Goal: Contribute content: Contribute content

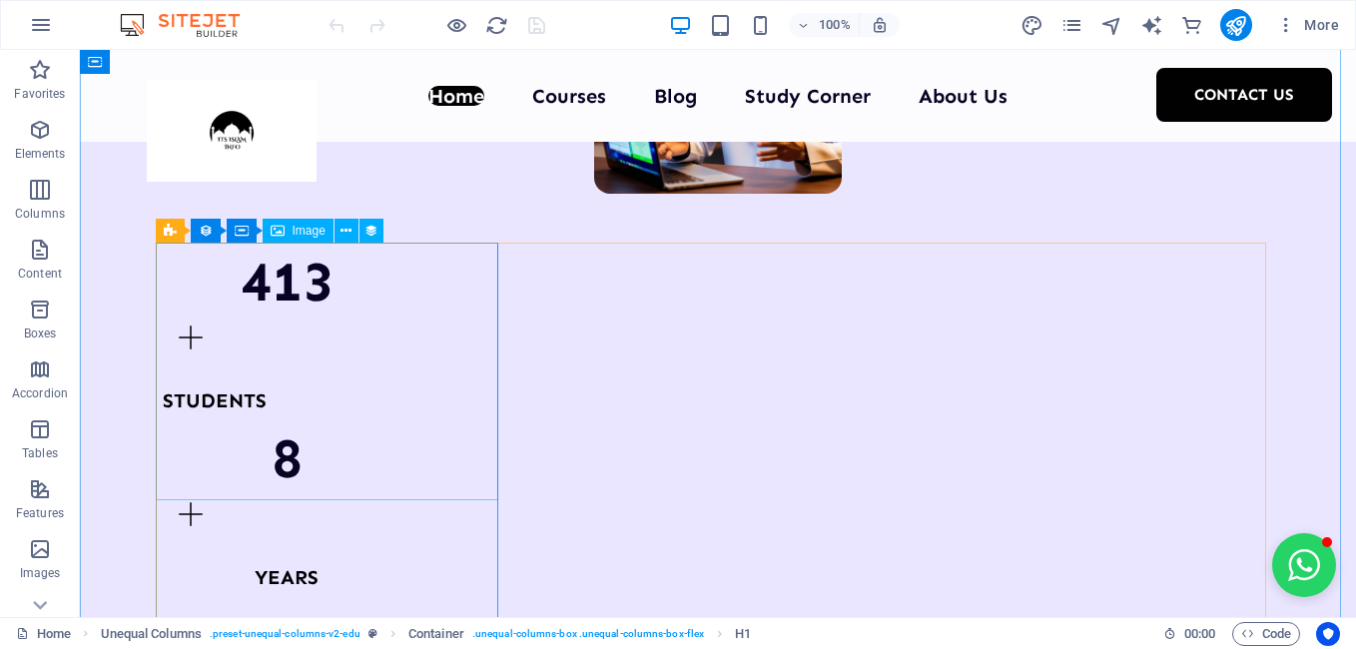
scroll to position [2397, 0]
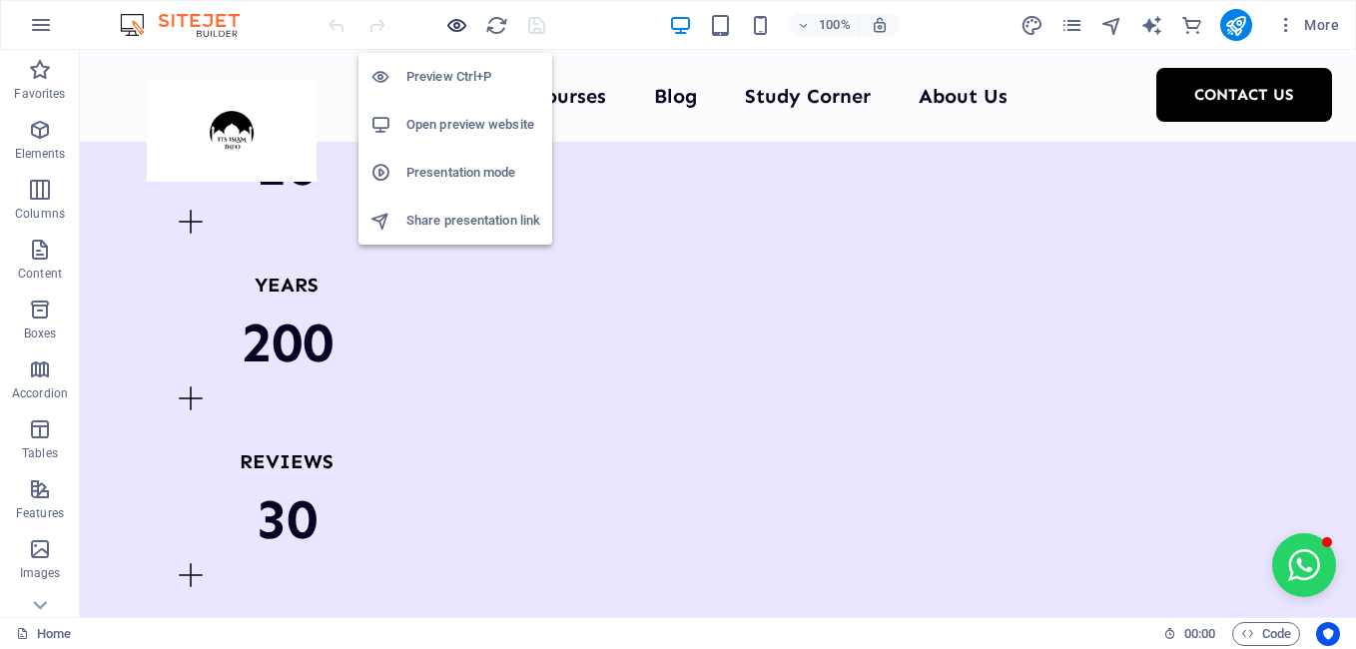
click at [461, 24] on icon "button" at bounding box center [456, 25] width 23 height 23
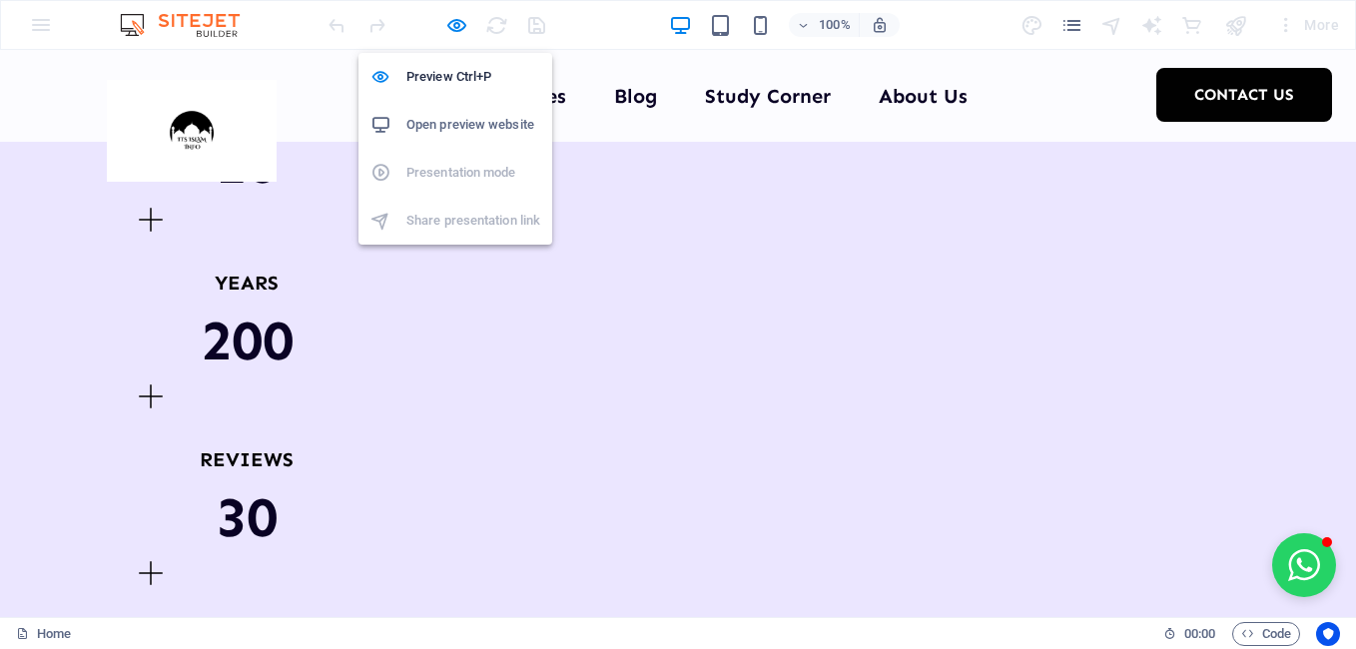
scroll to position [2395, 0]
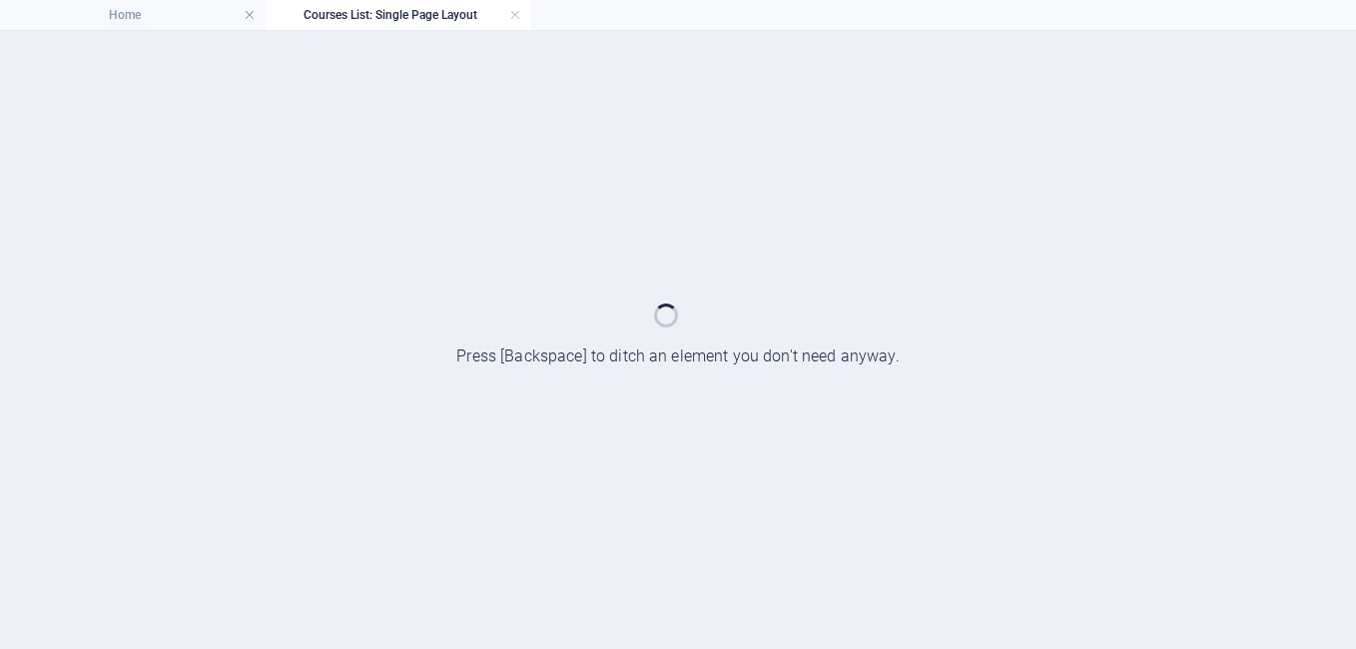
scroll to position [0, 0]
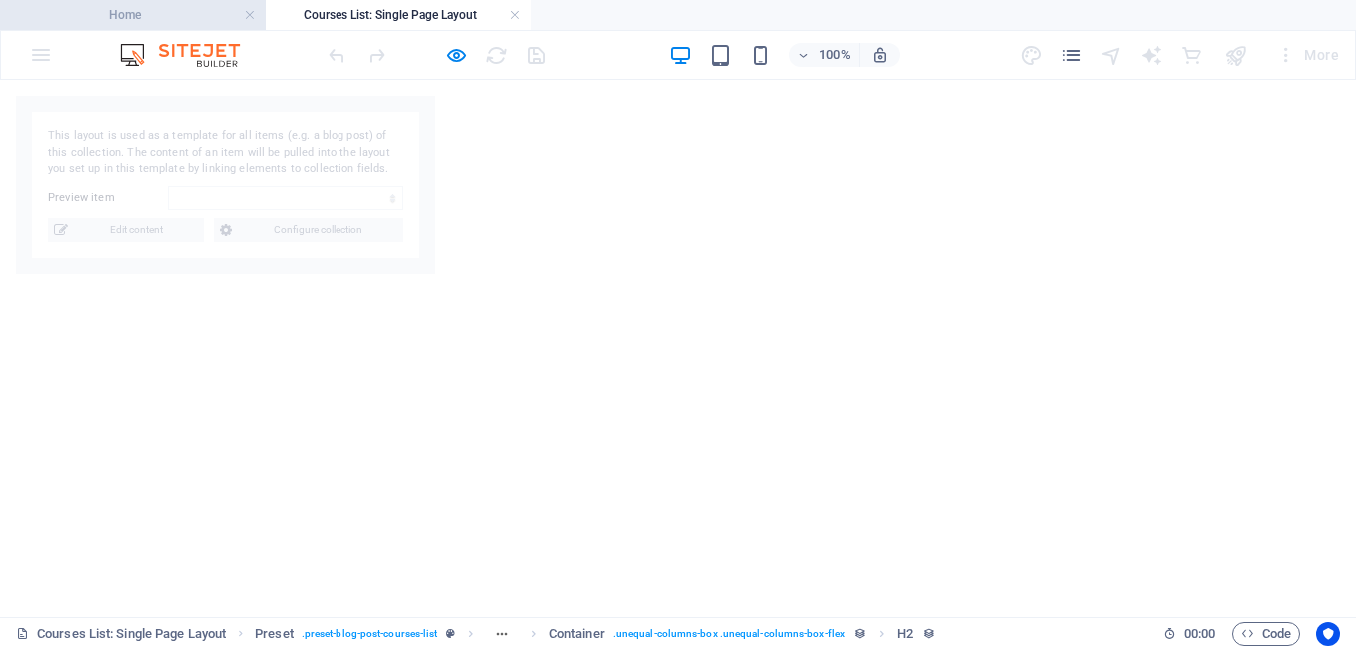
click at [187, 29] on li "Home" at bounding box center [133, 15] width 266 height 30
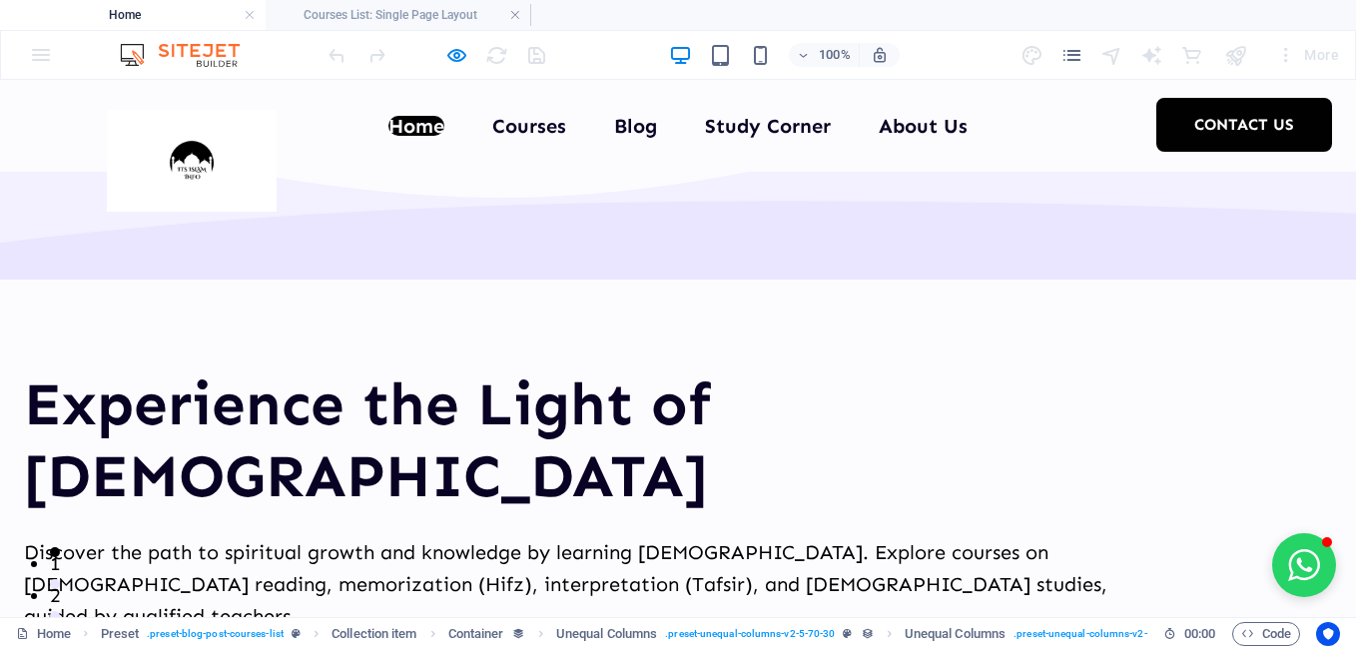
scroll to position [2395, 0]
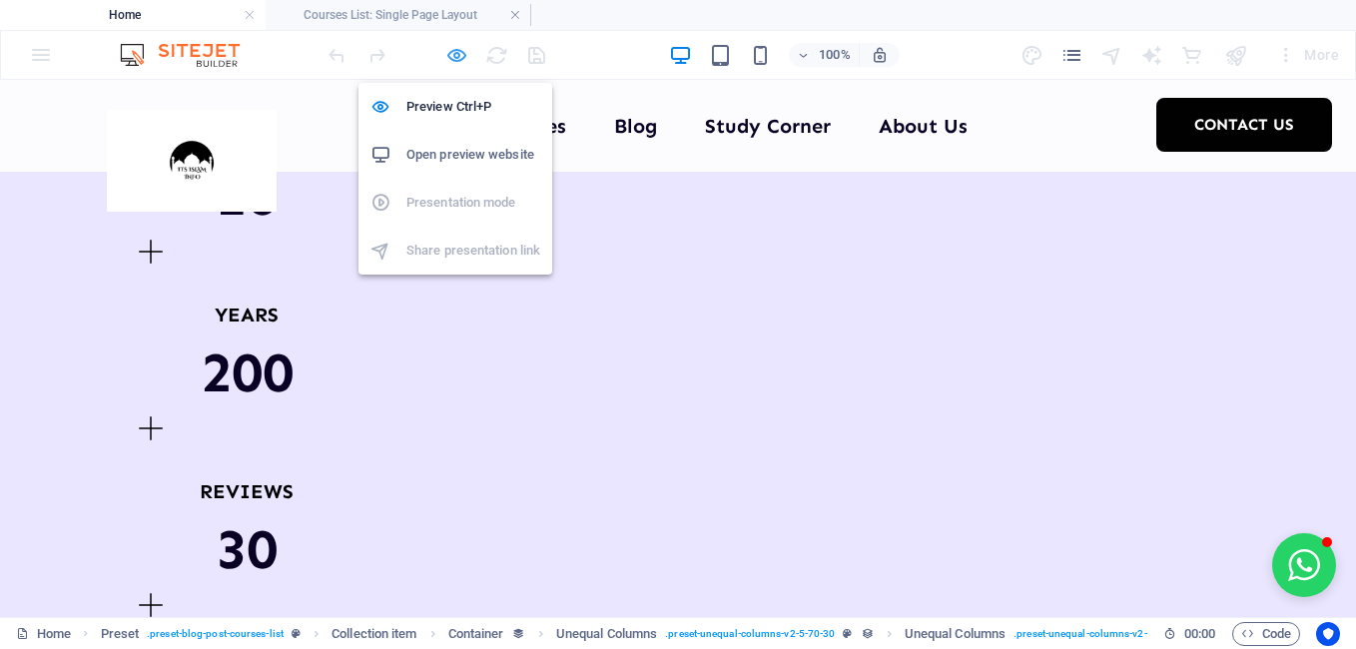
click at [458, 50] on icon "button" at bounding box center [456, 55] width 23 height 23
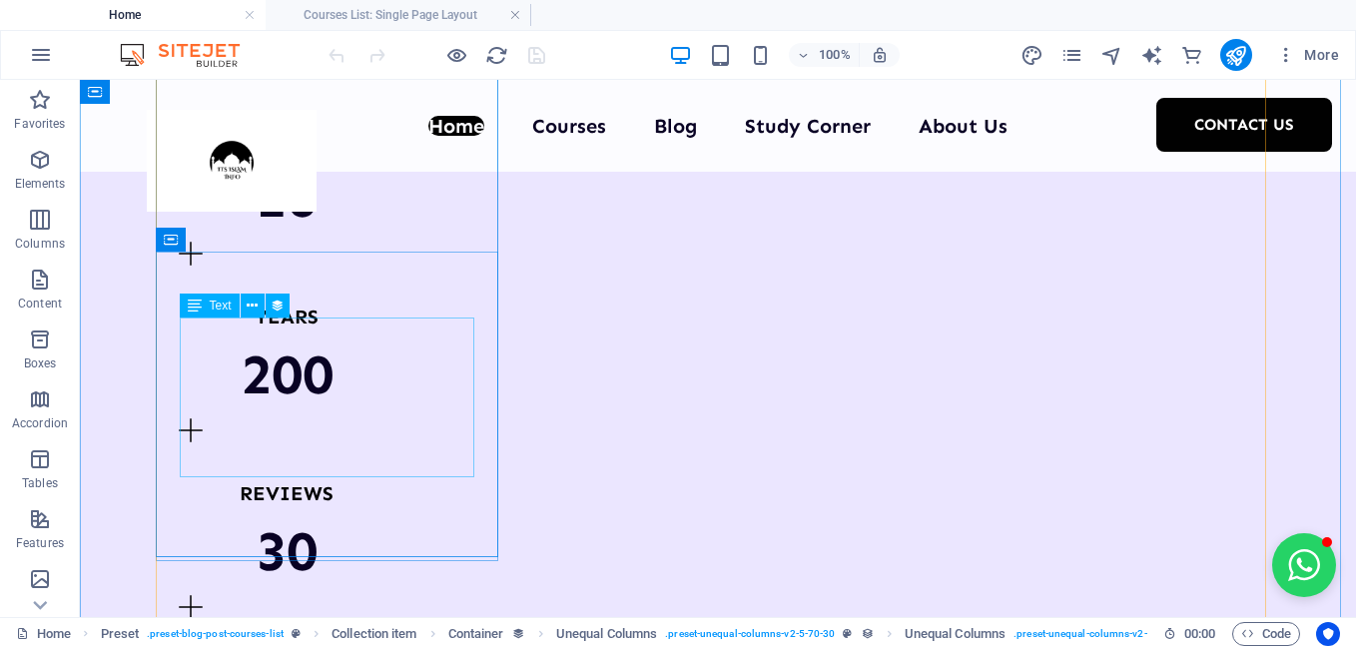
scroll to position [2397, 0]
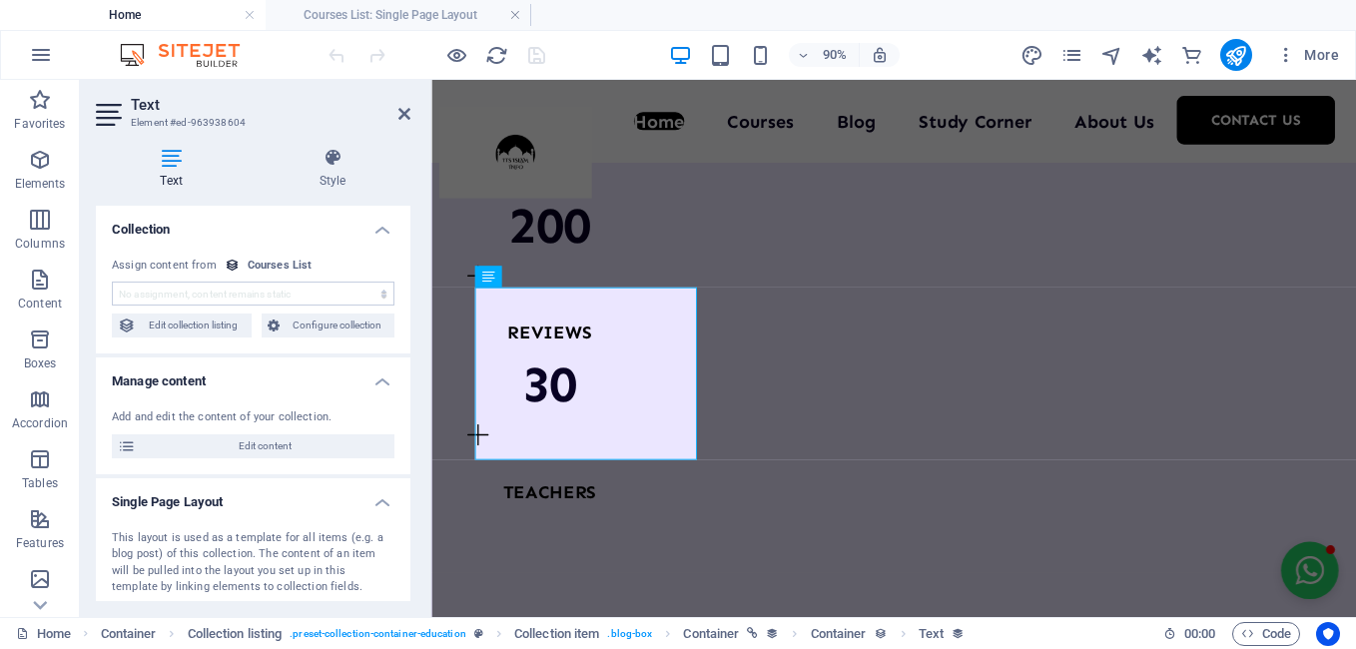
scroll to position [2496, 0]
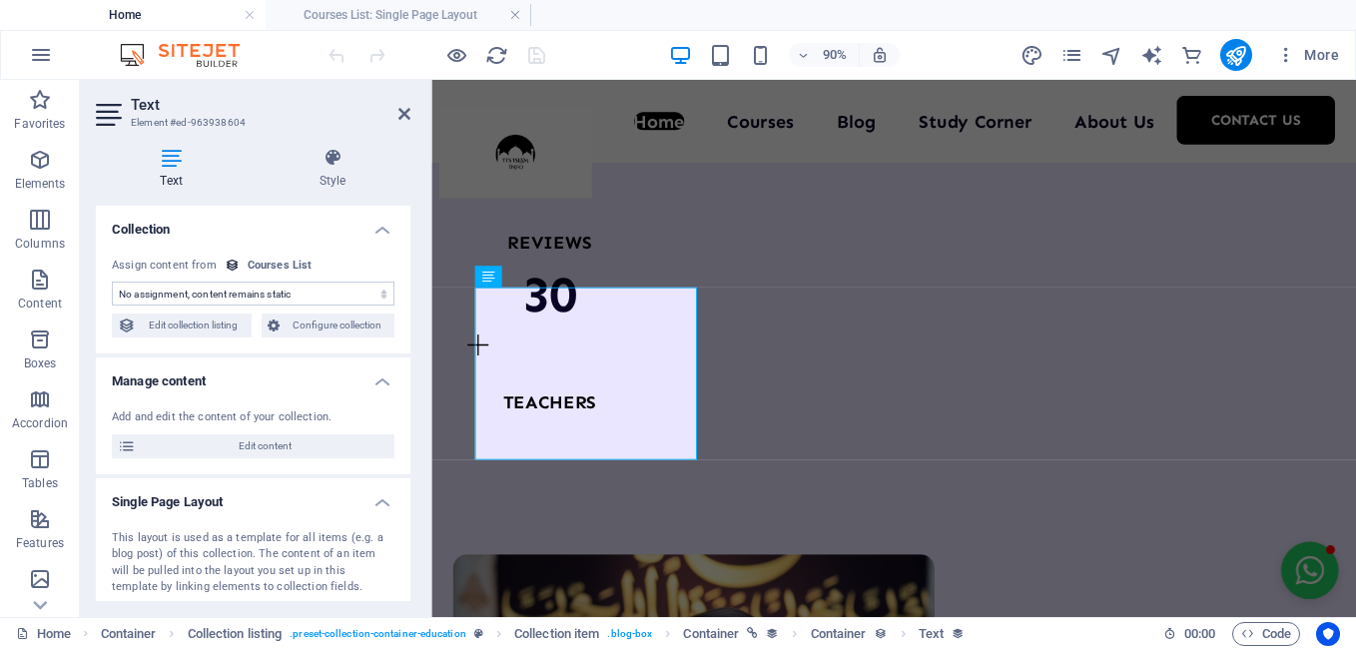
select select "our-course-introduction"
click at [277, 302] on select "No assignment, content remains static Created at (Date) Updated at (Date) Our C…" at bounding box center [253, 294] width 283 height 24
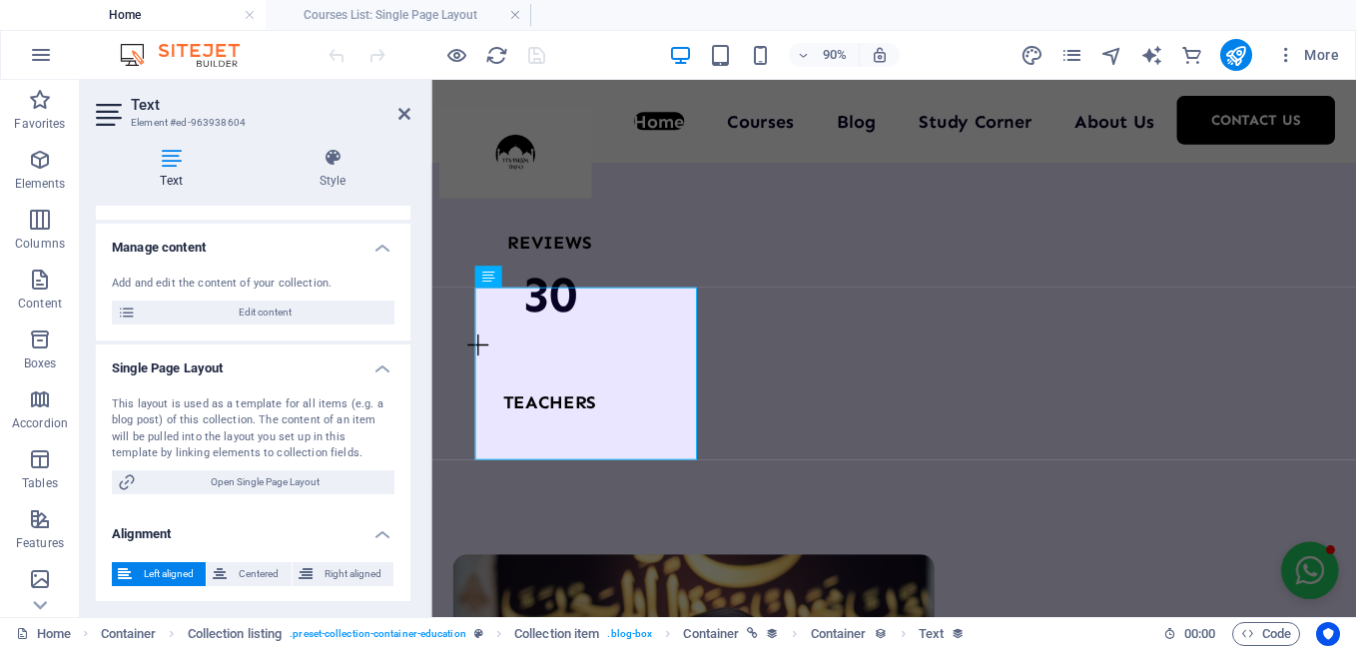
scroll to position [136, 0]
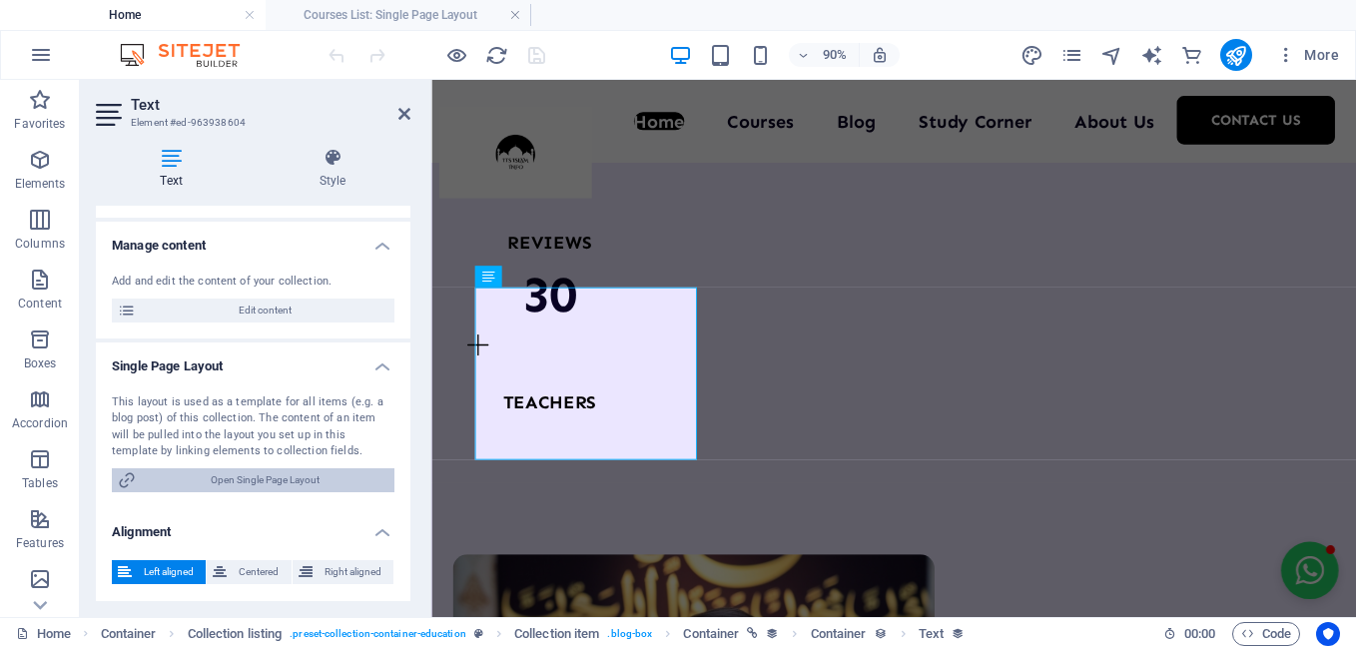
drag, startPoint x: 257, startPoint y: 475, endPoint x: 172, endPoint y: 332, distance: 167.0
click at [257, 475] on span "Open Single Page Layout" at bounding box center [265, 480] width 247 height 24
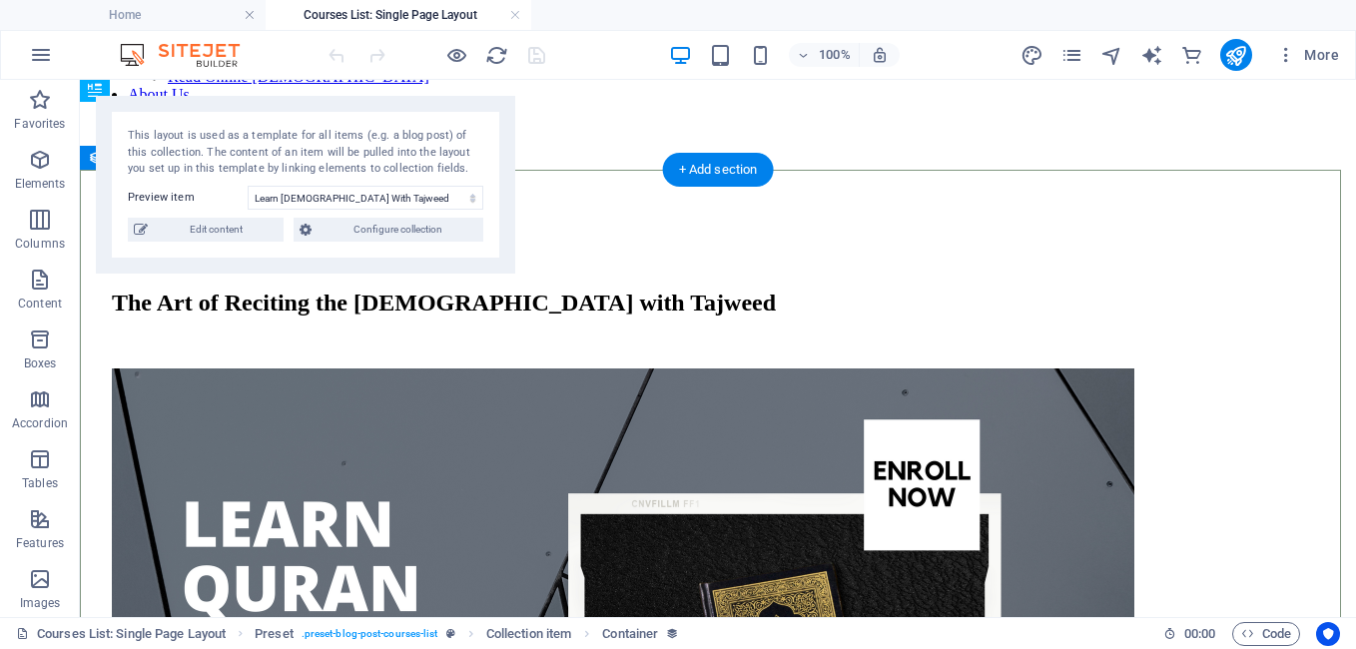
scroll to position [200, 0]
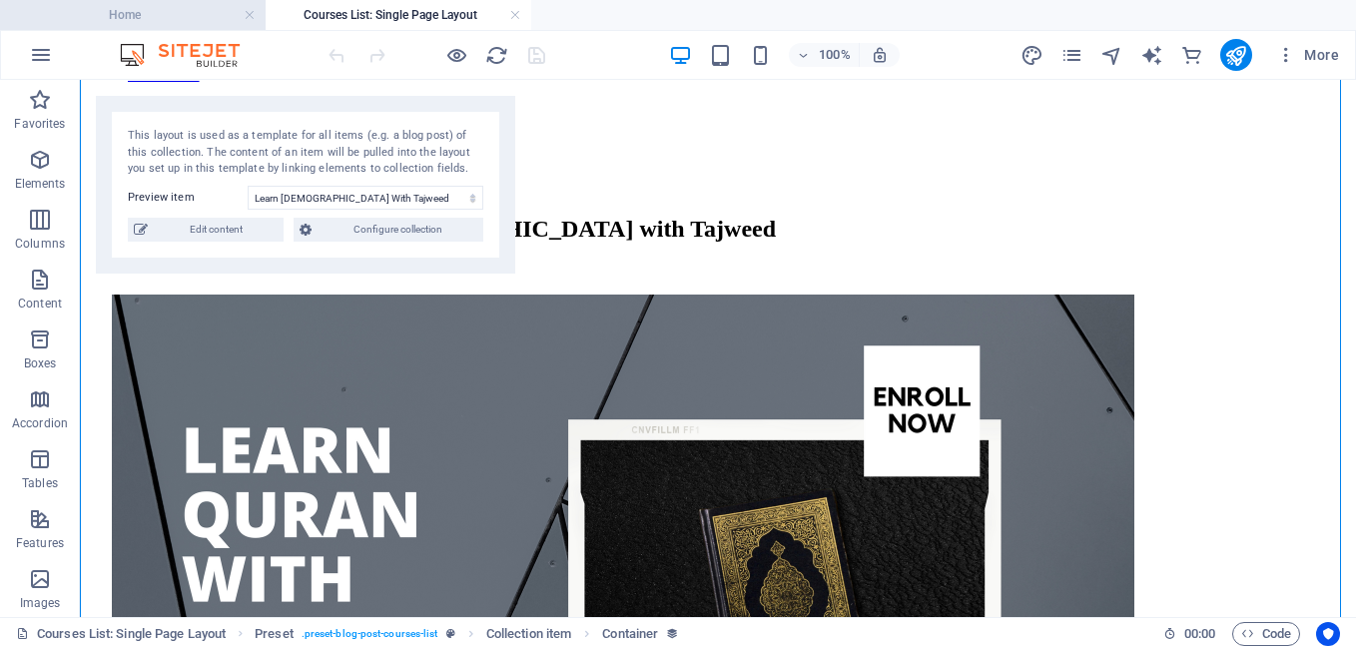
click at [167, 18] on h4 "Home" at bounding box center [133, 15] width 266 height 22
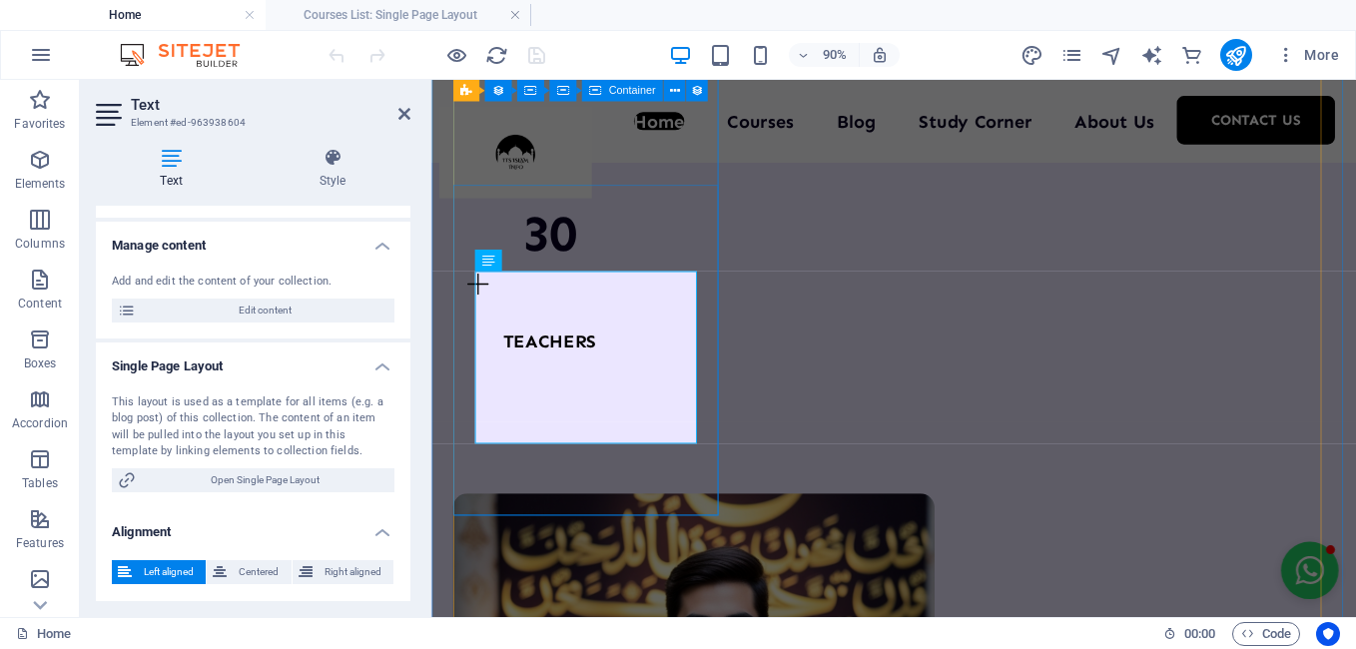
scroll to position [2496, 0]
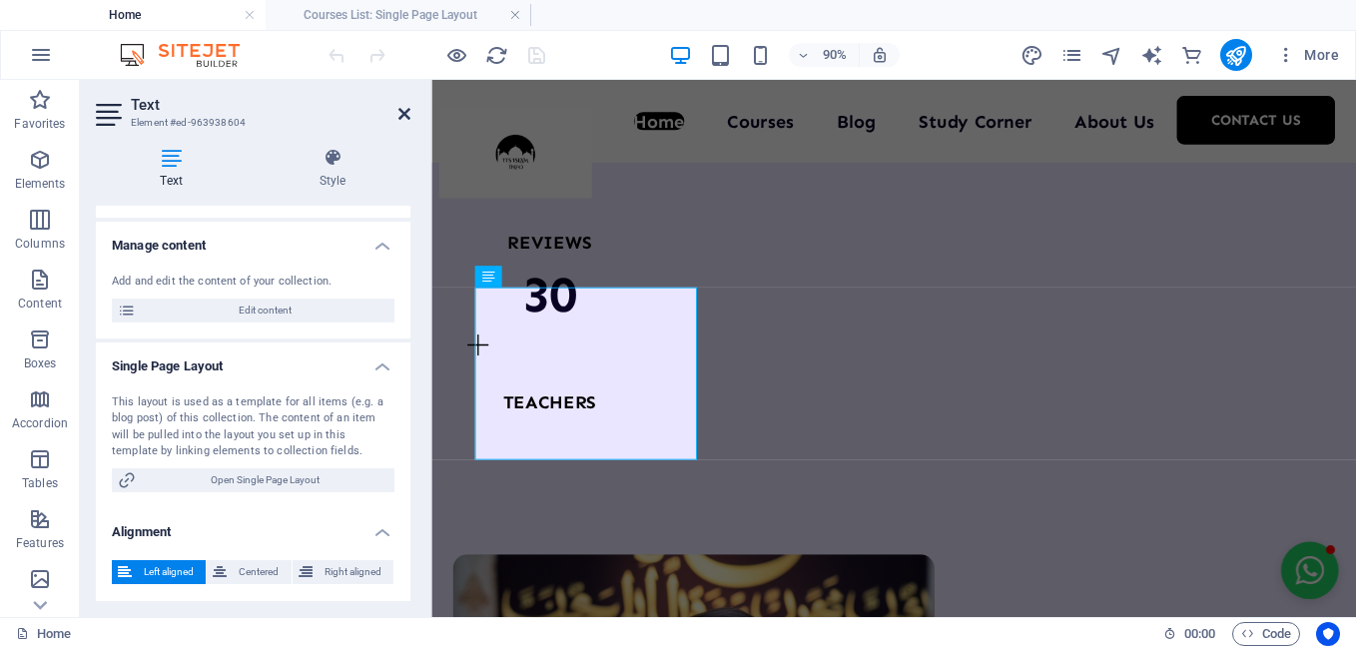
click at [399, 111] on icon at bounding box center [404, 114] width 12 height 16
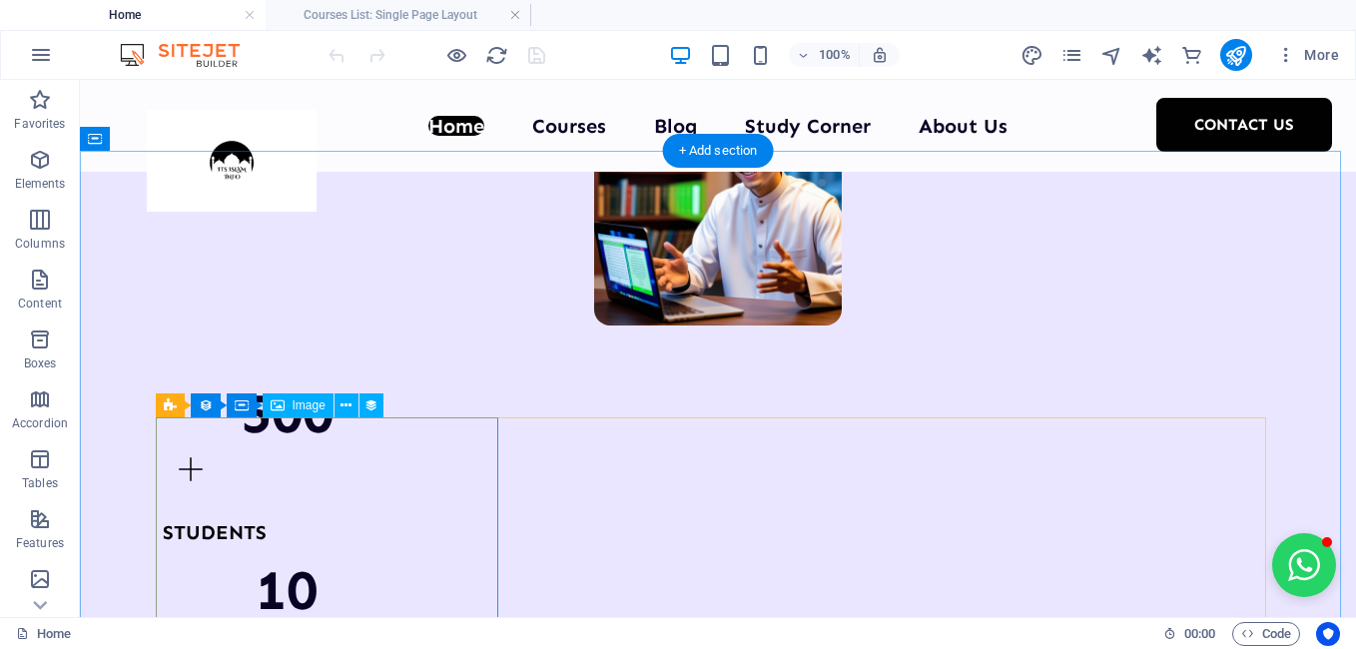
scroll to position [2097, 0]
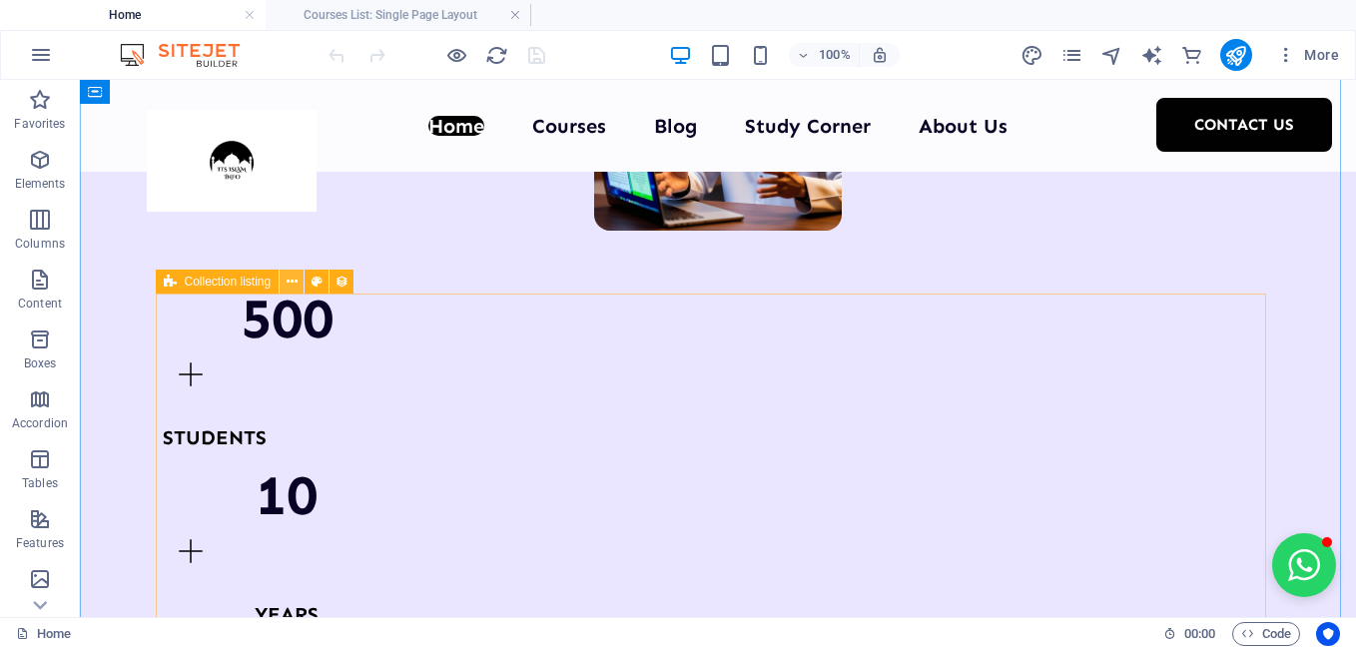
click at [300, 277] on button at bounding box center [292, 282] width 24 height 24
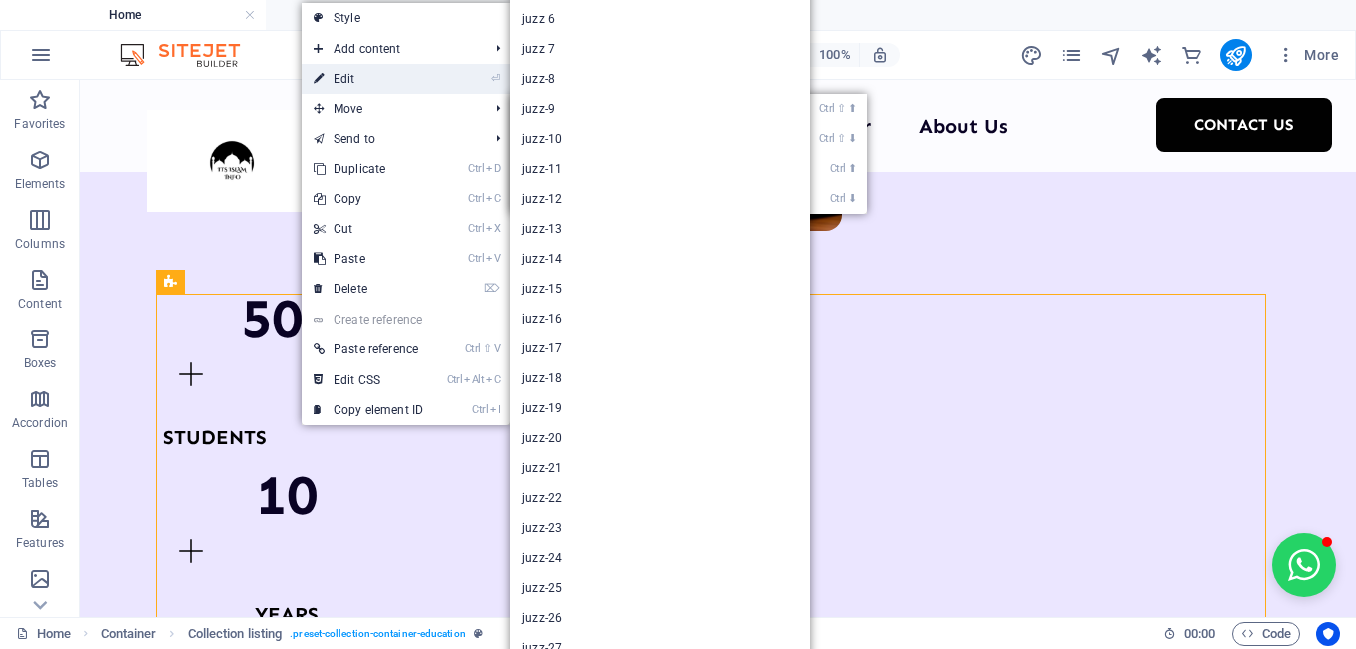
click at [429, 72] on link "⏎ Edit" at bounding box center [369, 79] width 134 height 30
select select "67528df322a75323b50a7c9b"
select select "createdAt_DESC"
select select "columns.our-top-course"
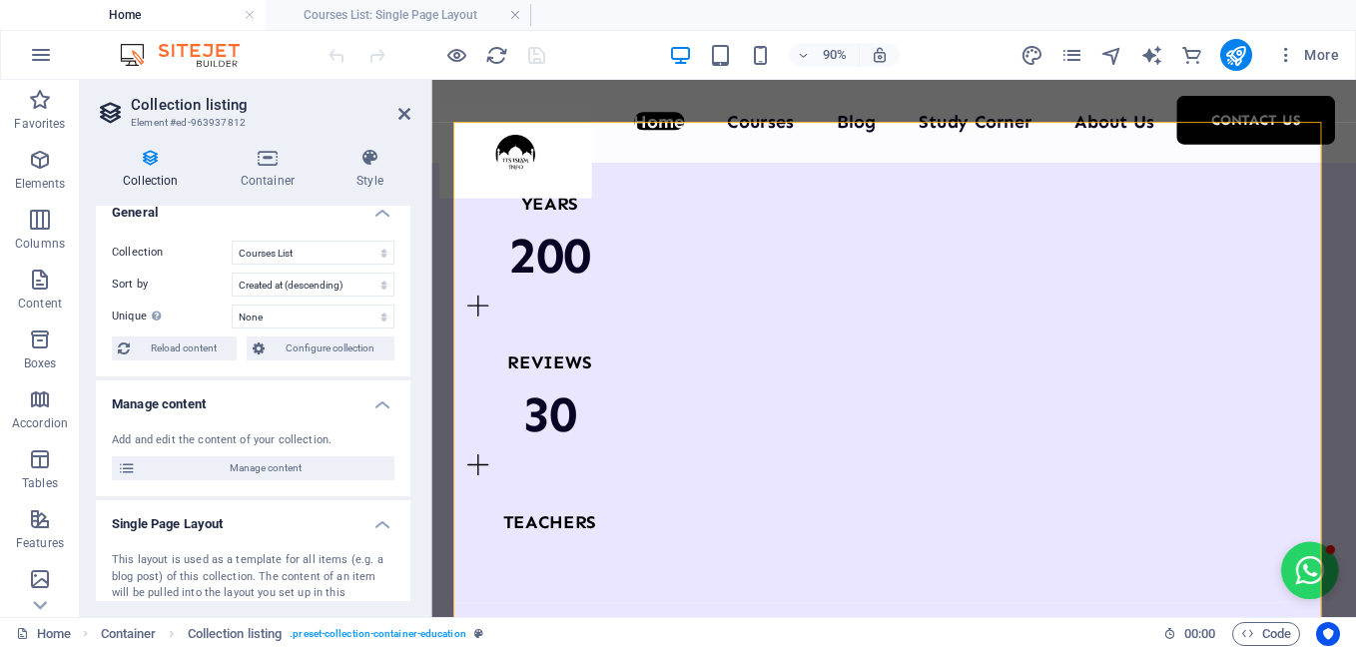
scroll to position [0, 0]
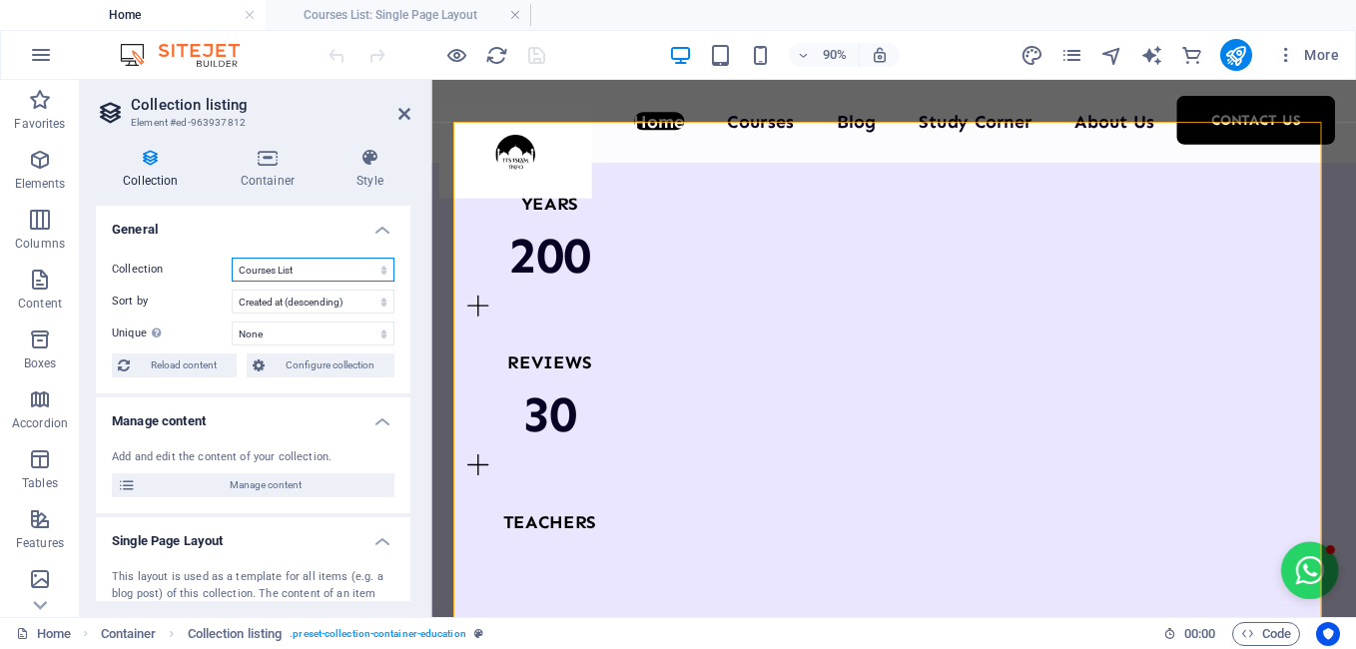
click at [343, 271] on select "arabic Blog Blog Articles Courses List Products" at bounding box center [313, 270] width 163 height 24
click at [329, 309] on select "Created at (ascending) Created at (descending) Updated at (ascending) Updated a…" at bounding box center [313, 302] width 163 height 24
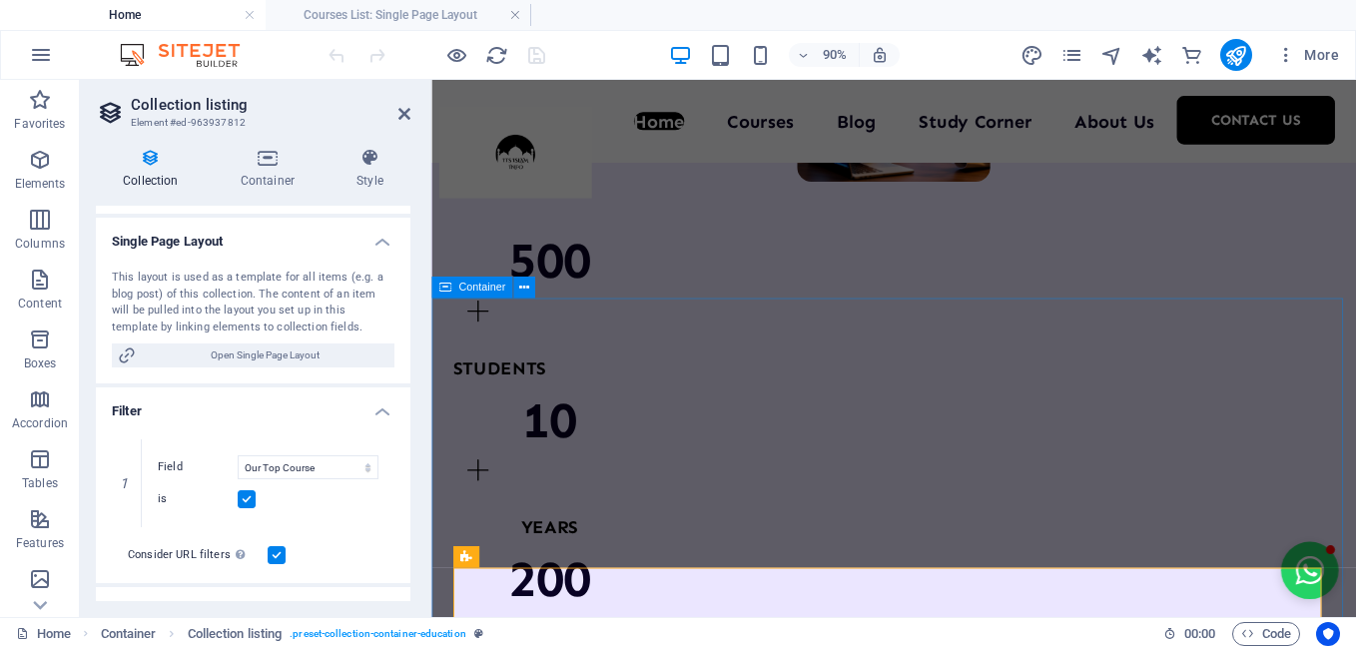
scroll to position [2164, 0]
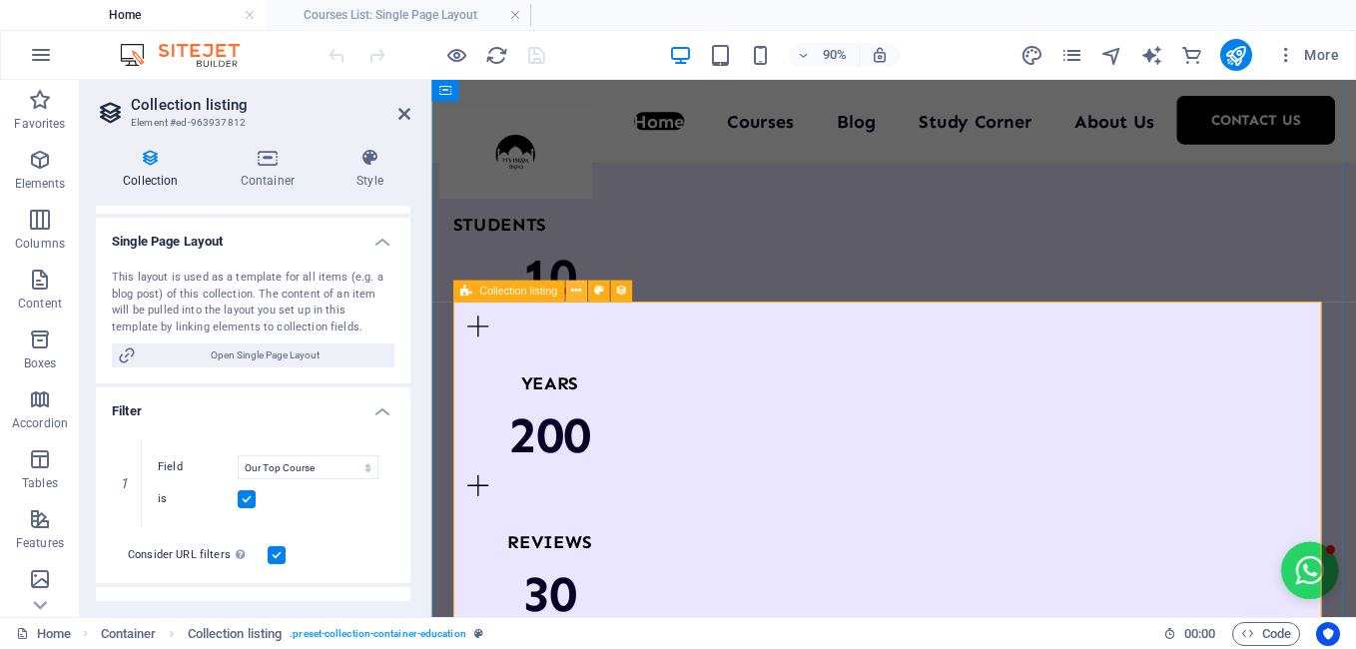
click at [578, 294] on icon at bounding box center [576, 291] width 10 height 19
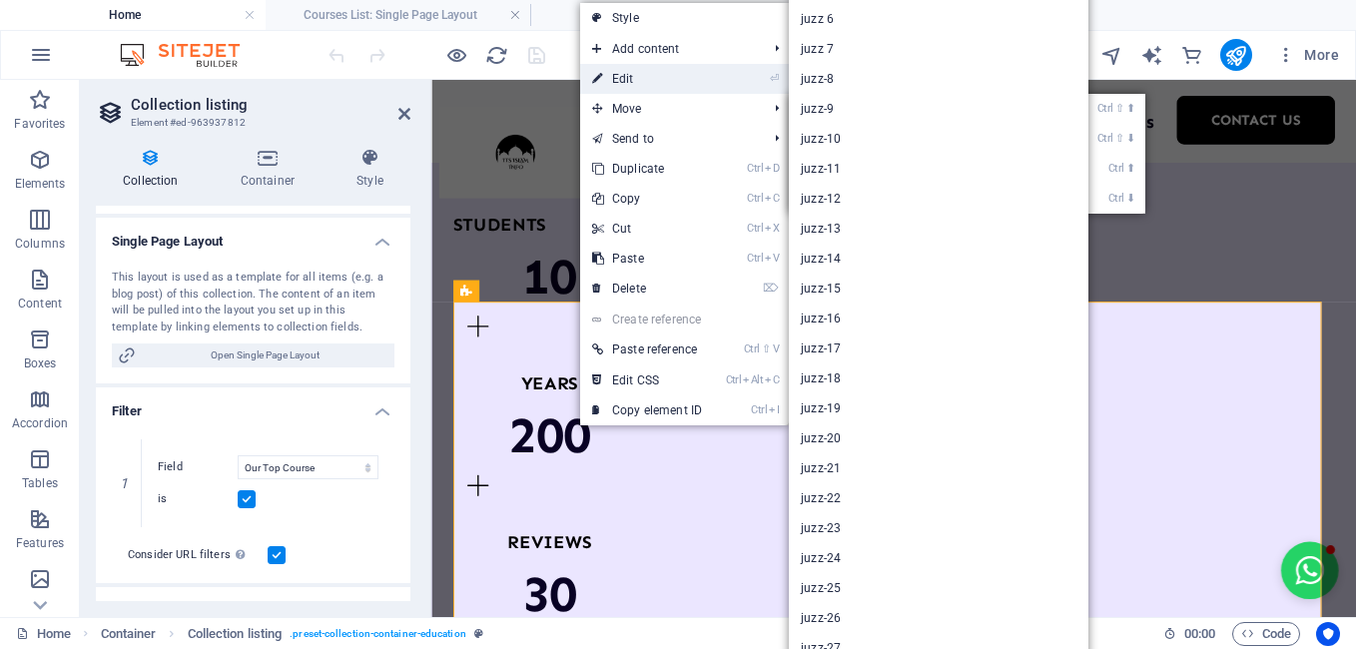
click at [651, 76] on link "⏎ Edit" at bounding box center [647, 79] width 134 height 30
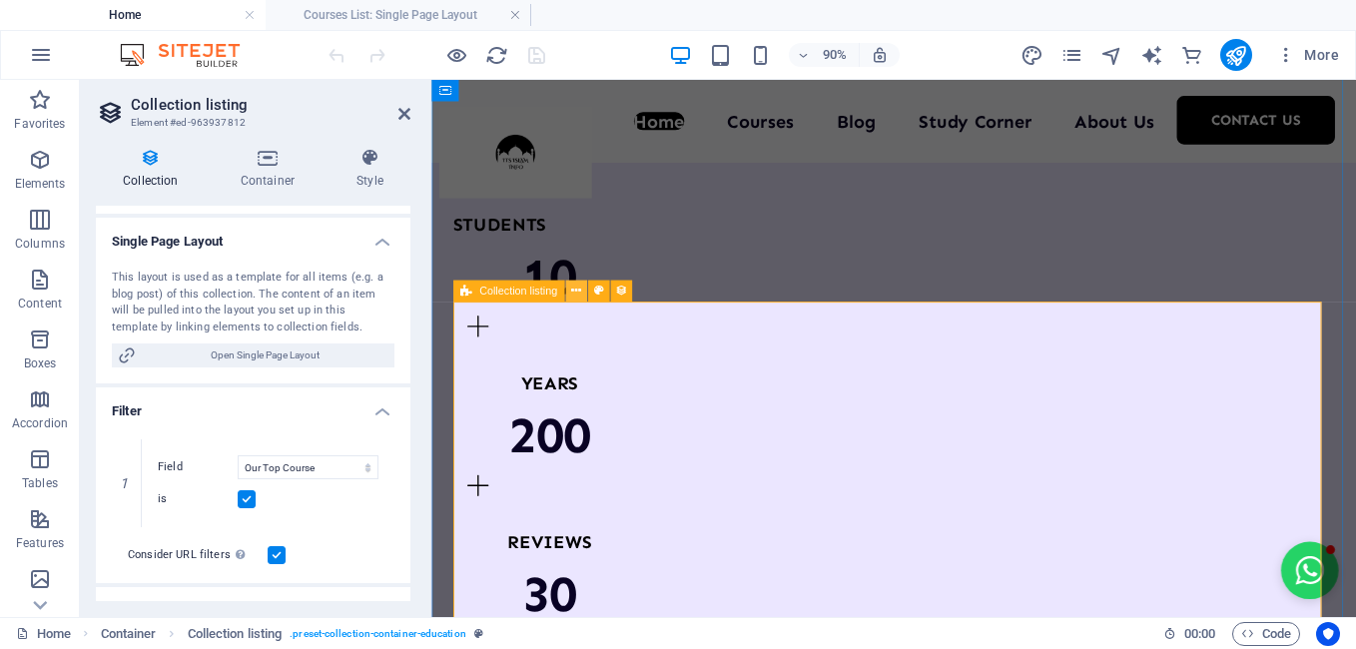
click at [573, 290] on icon at bounding box center [576, 291] width 10 height 19
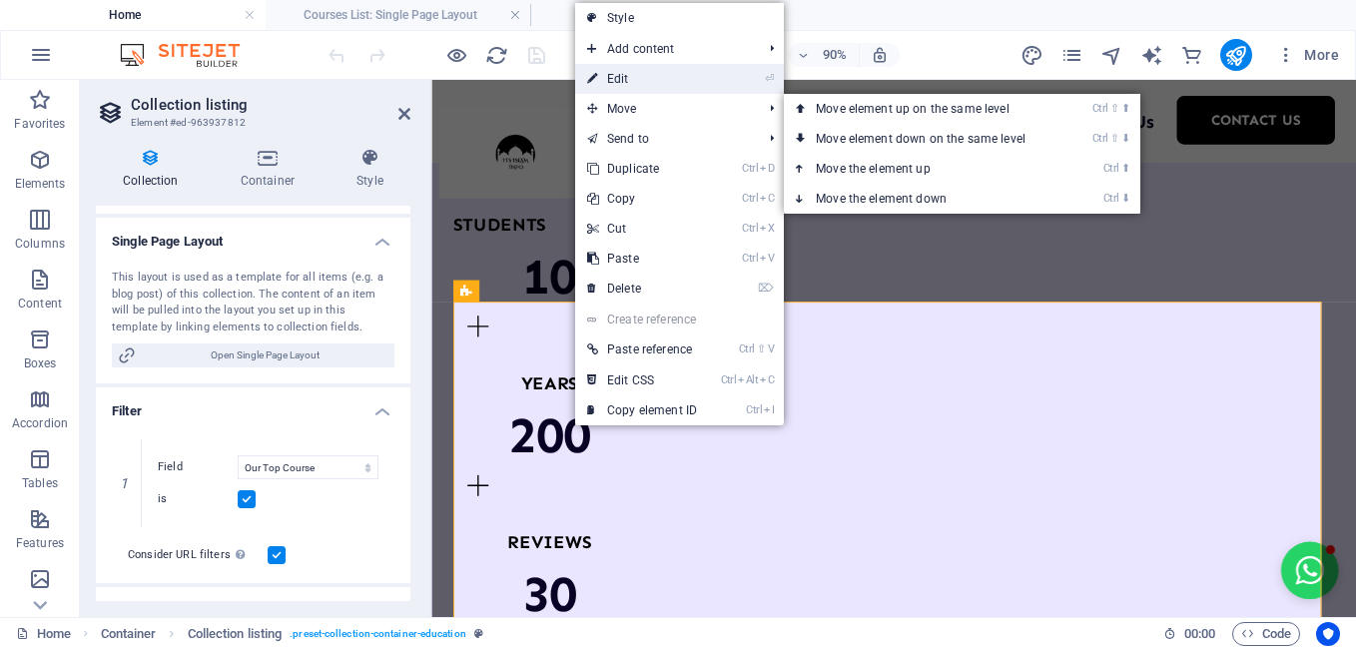
click at [638, 81] on link "⏎ Edit" at bounding box center [642, 79] width 134 height 30
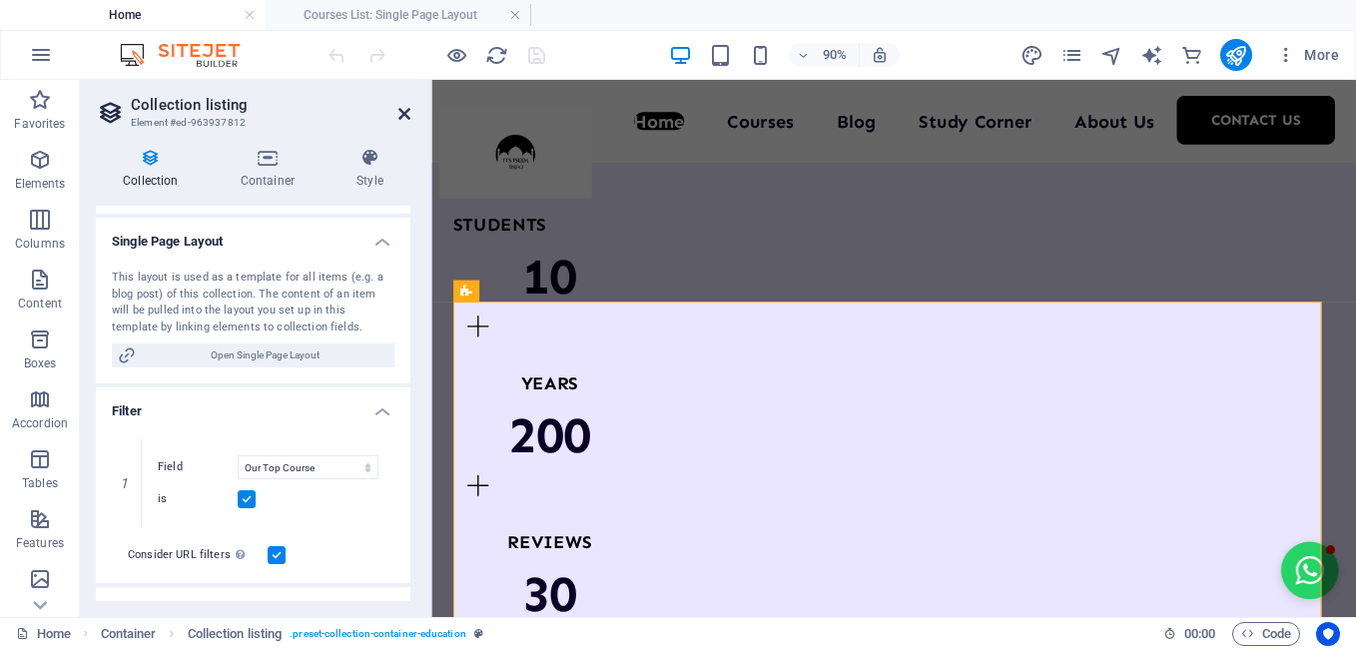
click at [403, 110] on icon at bounding box center [404, 114] width 12 height 16
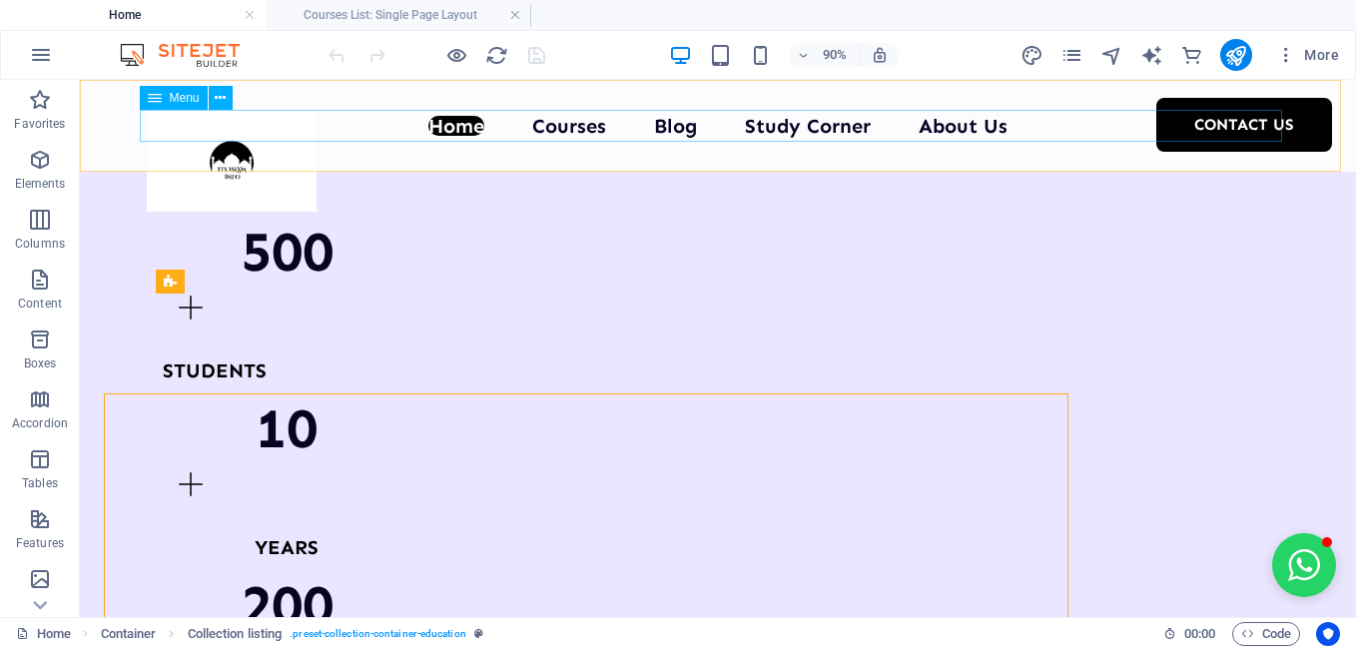
scroll to position [2097, 0]
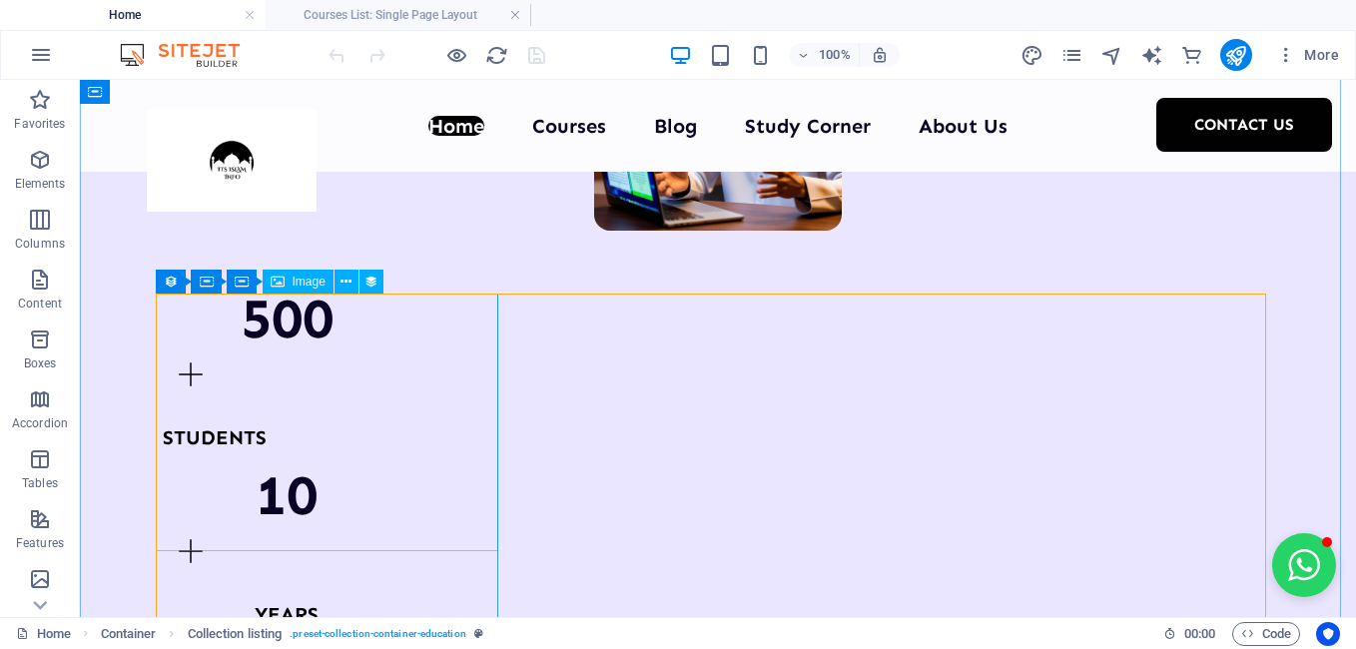
select select "our-course-image"
select select "%"
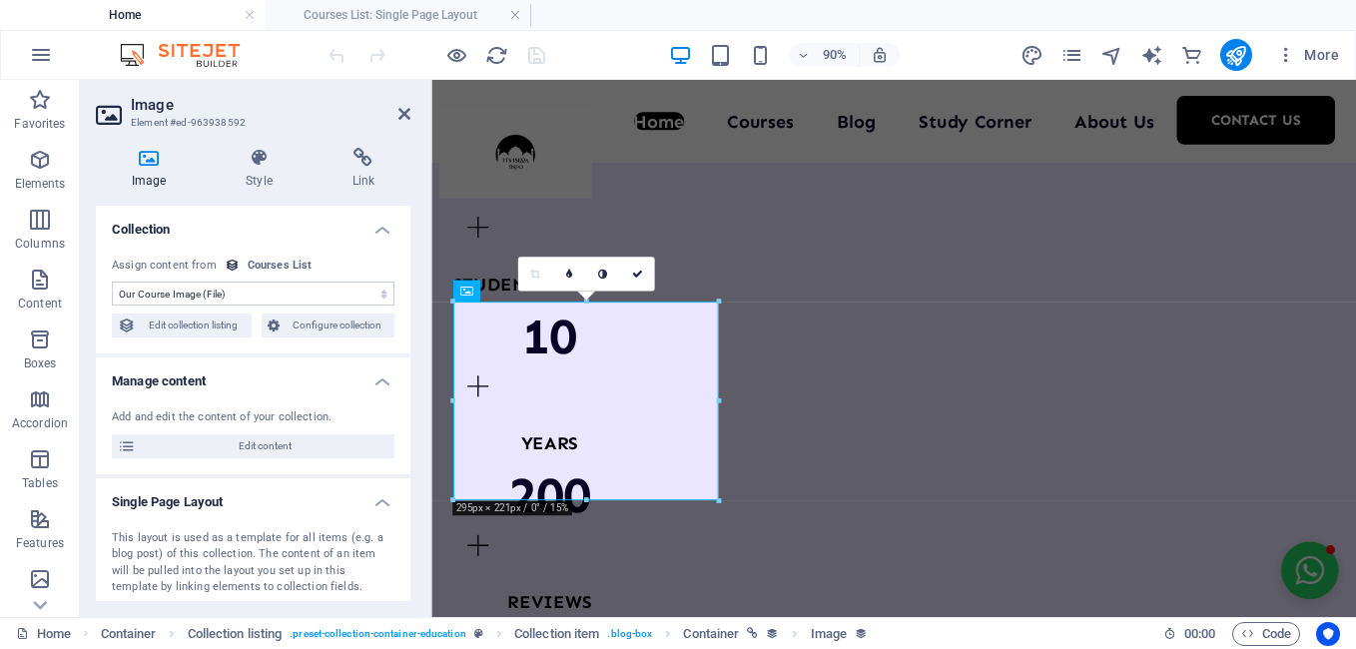
scroll to position [2164, 0]
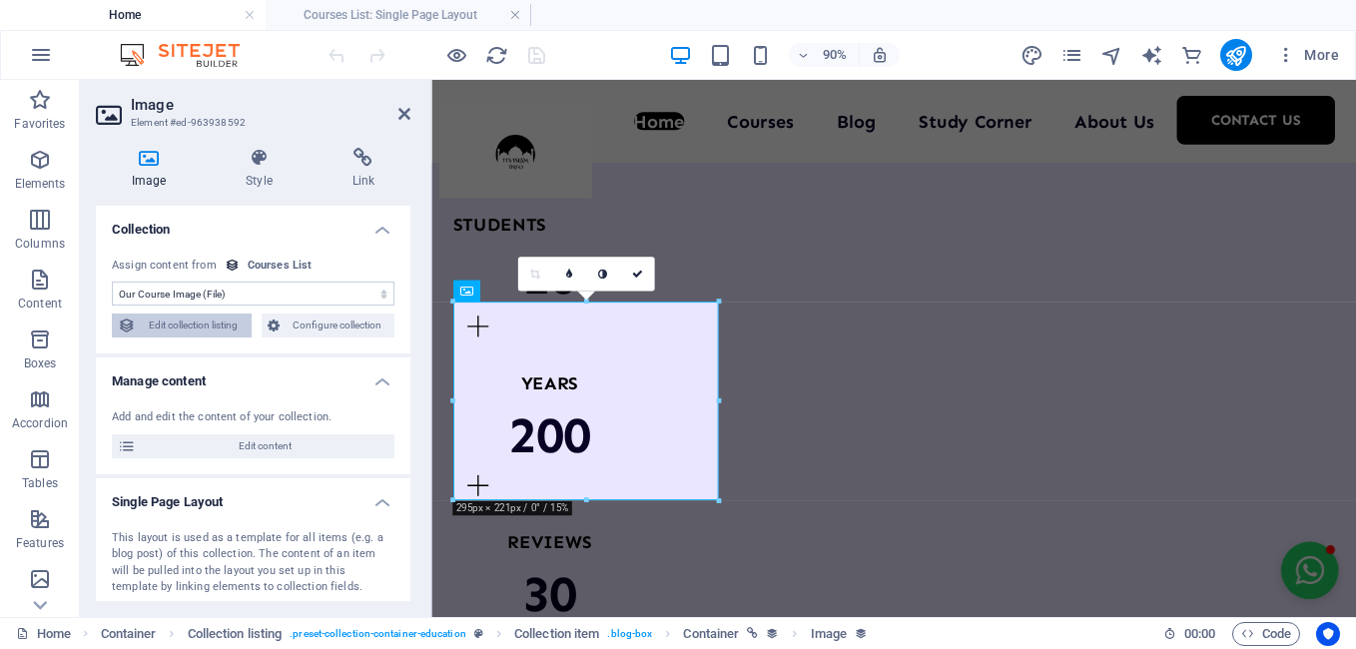
click at [205, 320] on span "Edit collection listing" at bounding box center [194, 326] width 104 height 24
select select "67528df322a75323b50a7c9b"
select select "createdAt_DESC"
select select "columns.our-top-course"
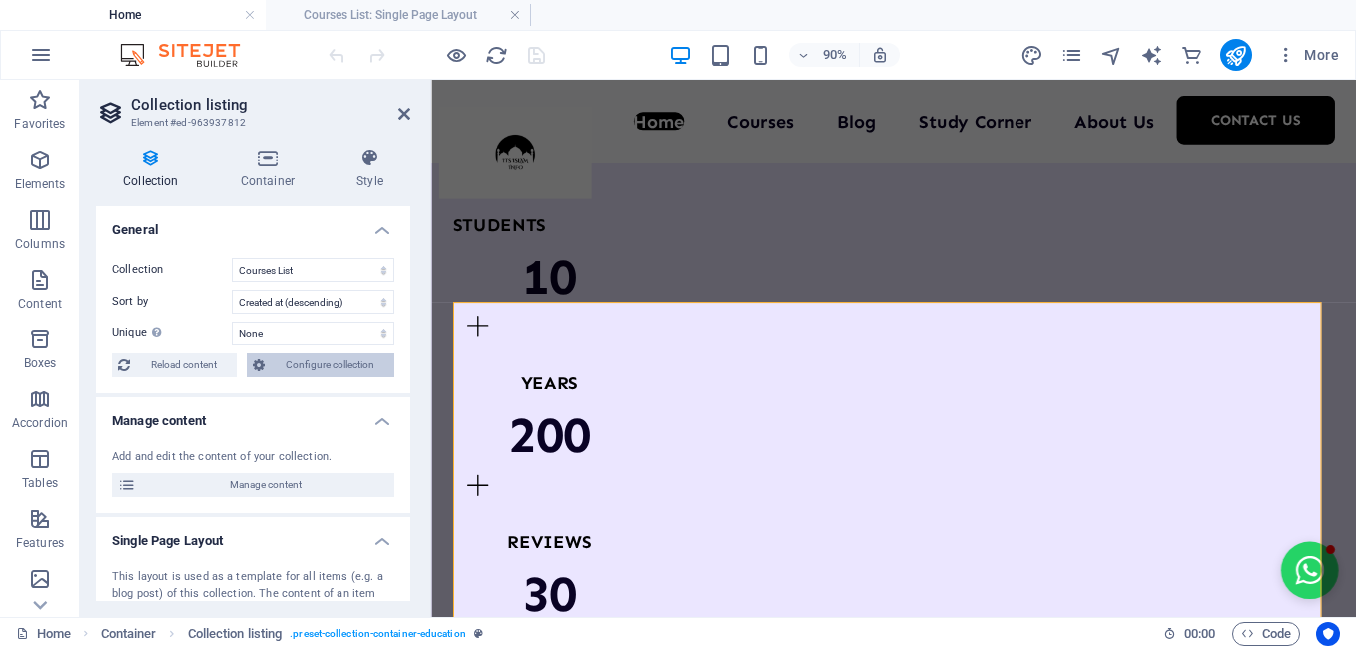
click at [292, 365] on span "Configure collection" at bounding box center [330, 365] width 118 height 24
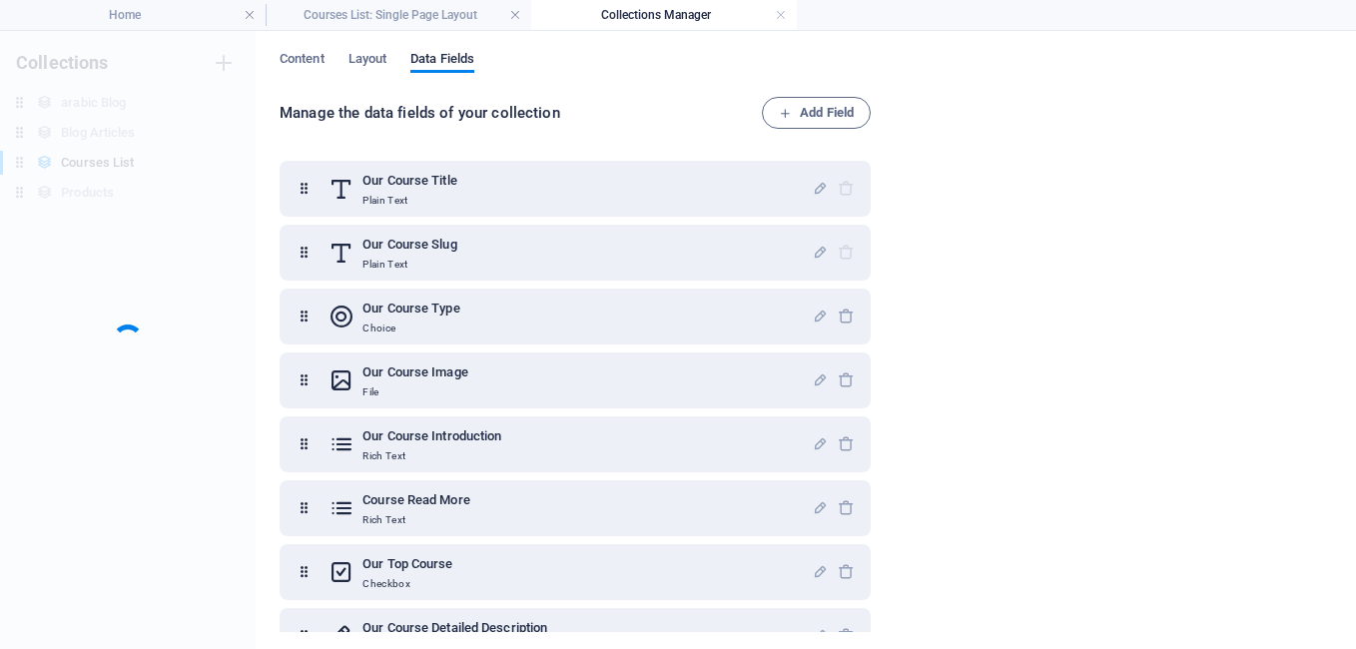
scroll to position [0, 0]
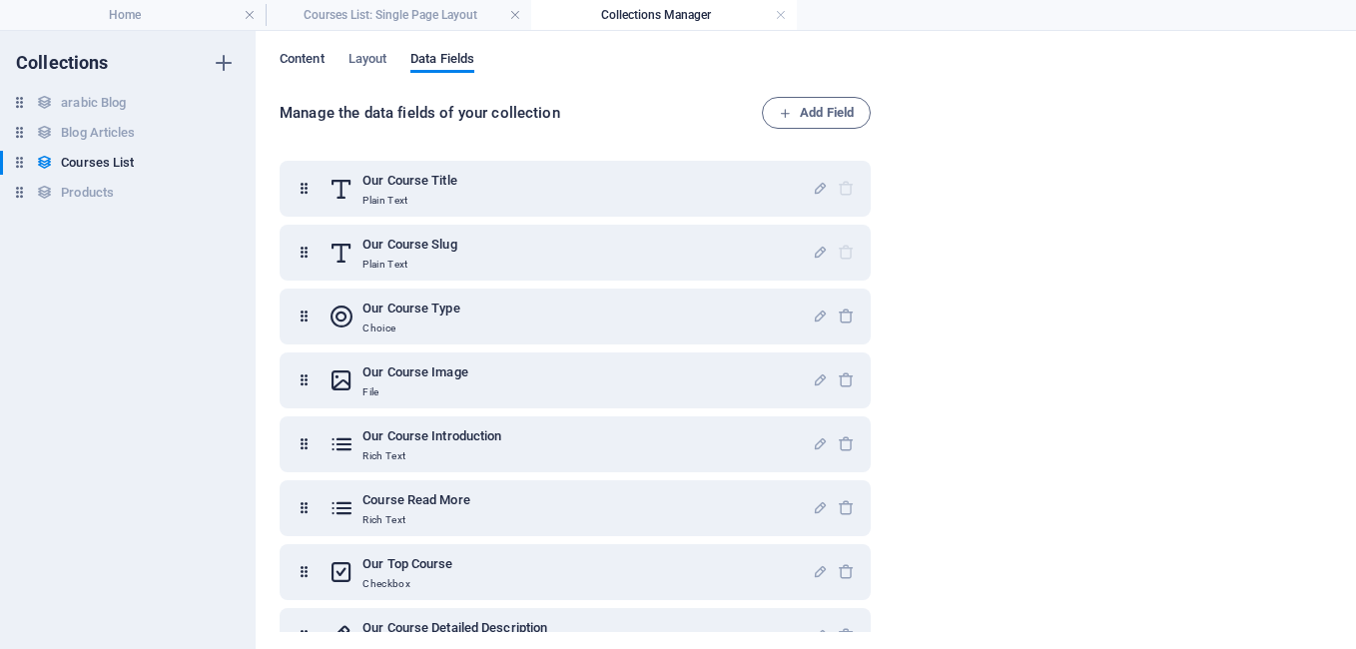
click at [296, 58] on span "Content" at bounding box center [302, 61] width 45 height 28
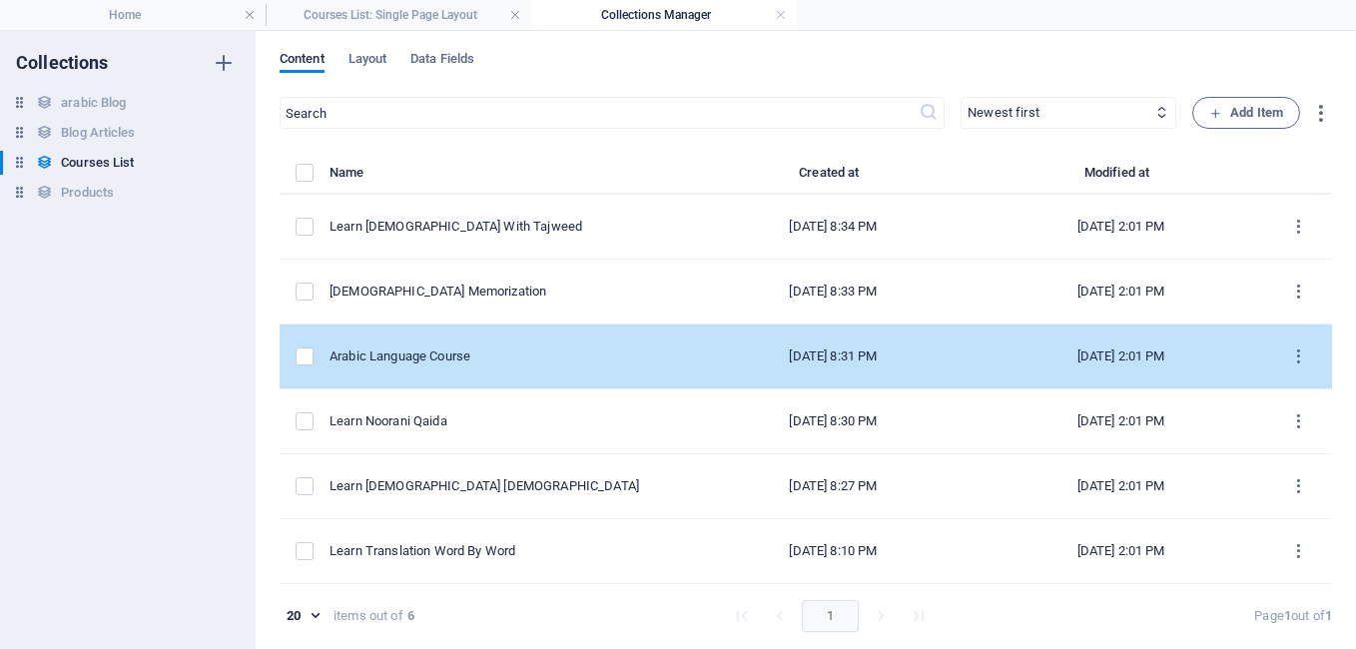
click at [419, 346] on td "Arabic Language Course" at bounding box center [509, 357] width 359 height 65
select select "Arabic Language Course"
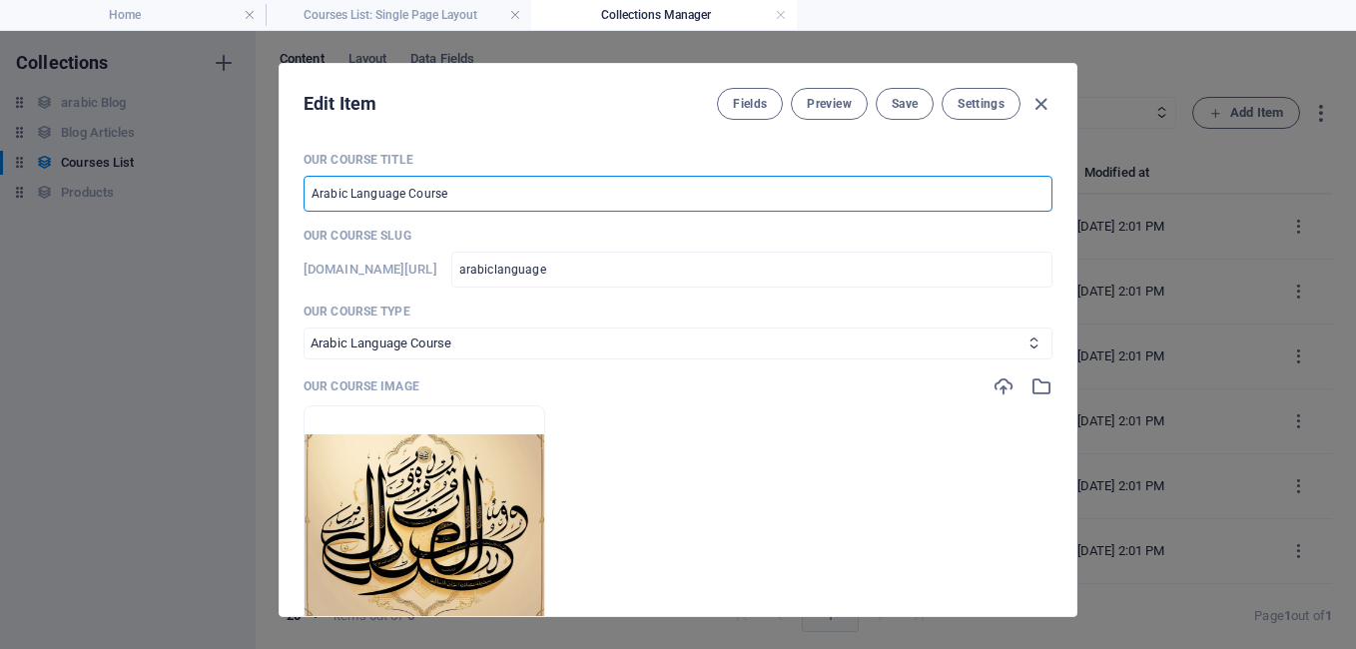
click at [319, 188] on input "Arabic Language Course" at bounding box center [678, 194] width 749 height 36
click at [370, 203] on input "Arabic Language Course" at bounding box center [678, 194] width 749 height 36
drag, startPoint x: 311, startPoint y: 192, endPoint x: 447, endPoint y: 192, distance: 136.8
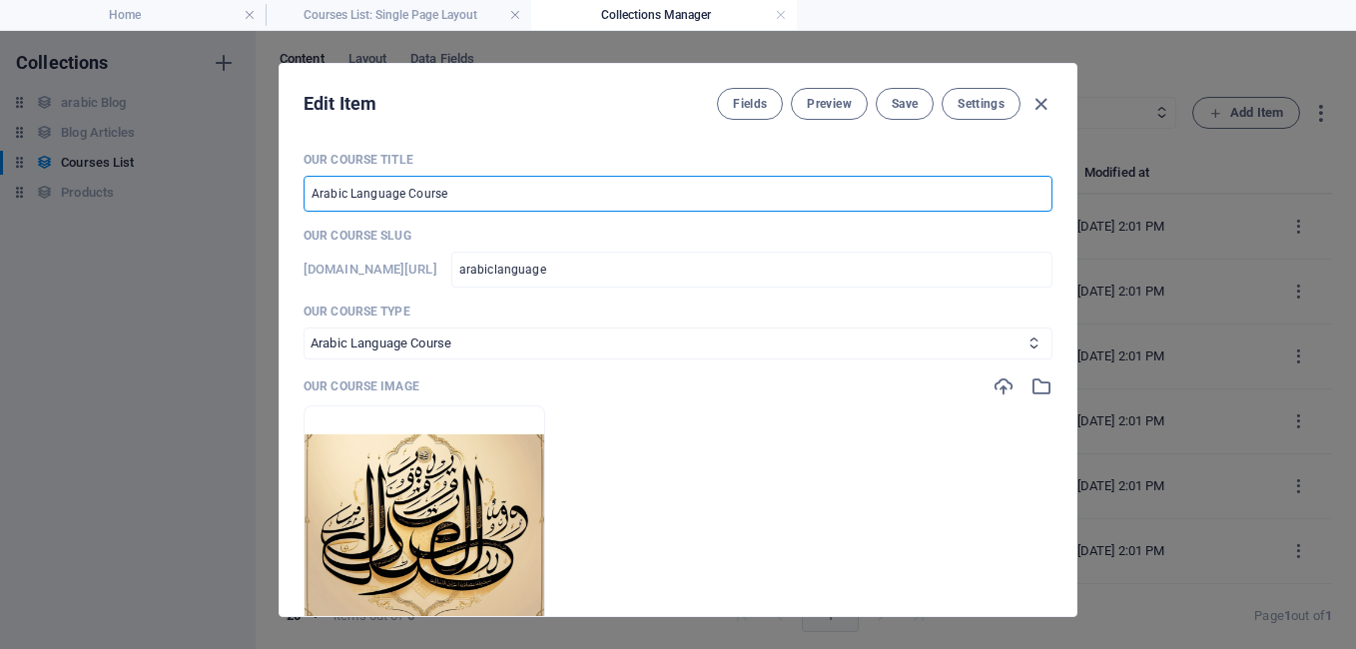
click at [447, 192] on input "Arabic Language Course" at bounding box center [678, 194] width 749 height 36
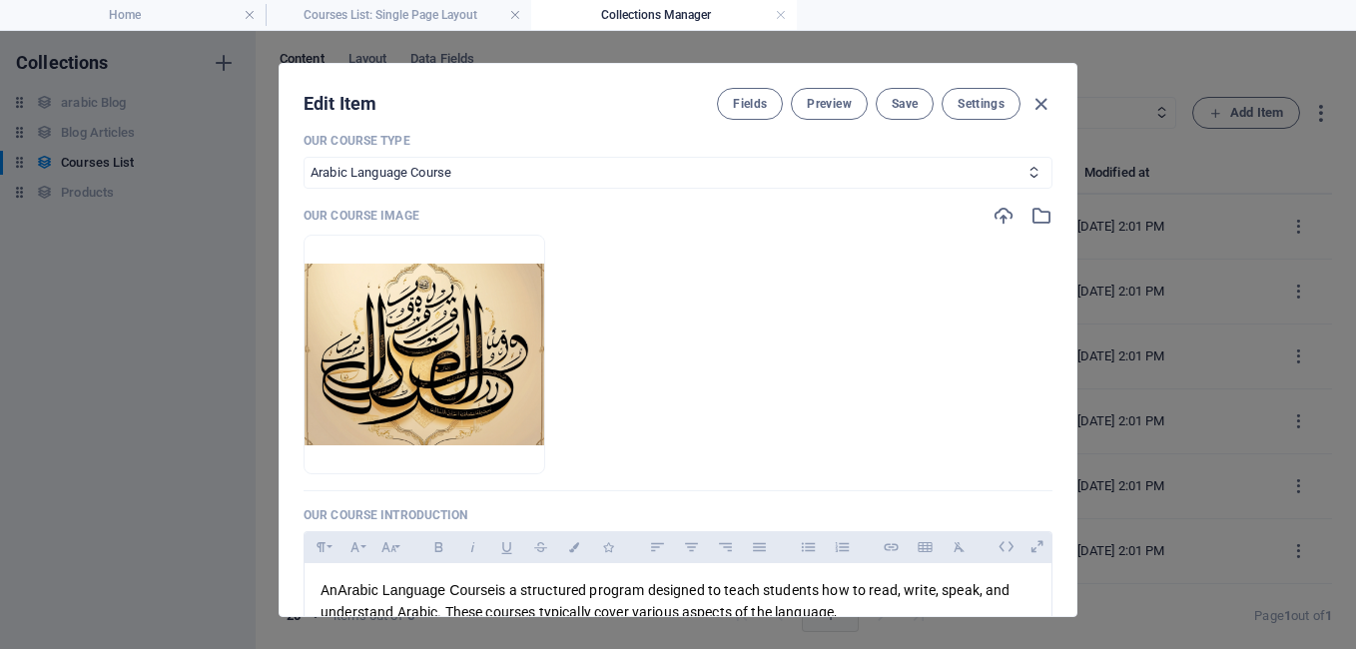
scroll to position [399, 0]
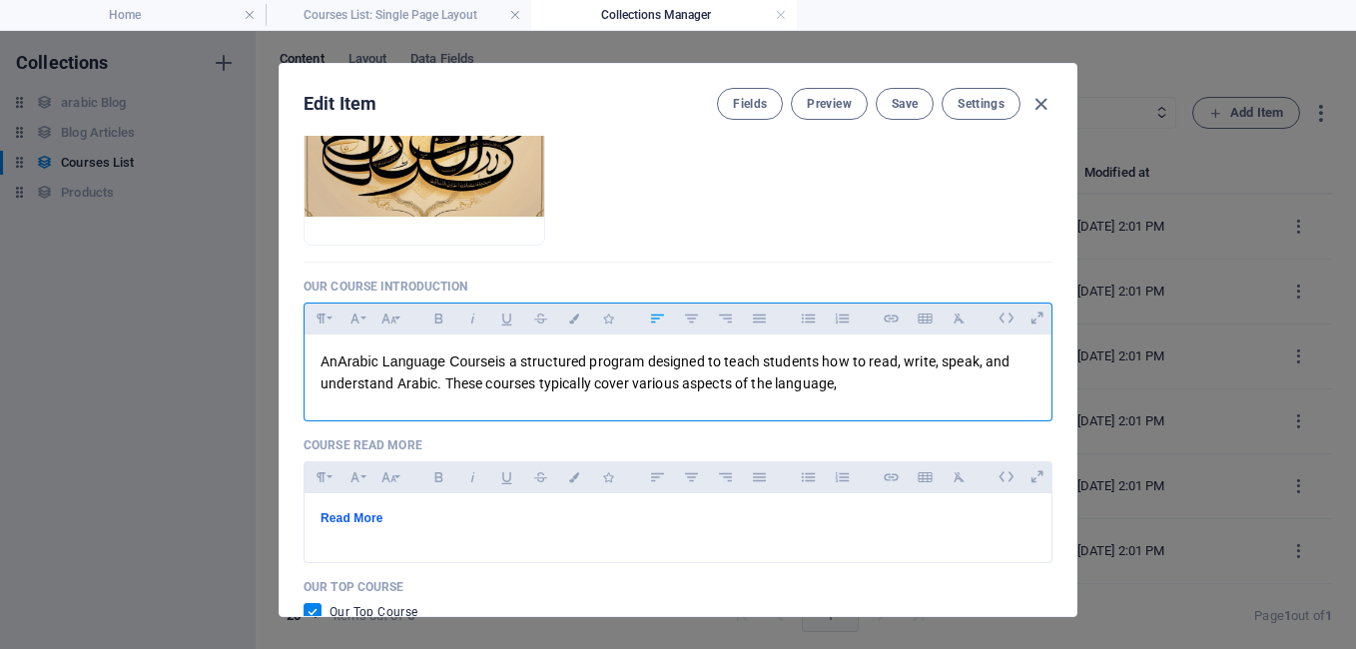
drag, startPoint x: 322, startPoint y: 362, endPoint x: 850, endPoint y: 384, distance: 528.7
click at [849, 384] on p "An Arabic Language Course is a structured program designed to teach students ho…" at bounding box center [678, 373] width 715 height 45
click at [711, 375] on span "is a structured program designed to teach students how to read, write, speak, a…" at bounding box center [666, 372] width 690 height 38
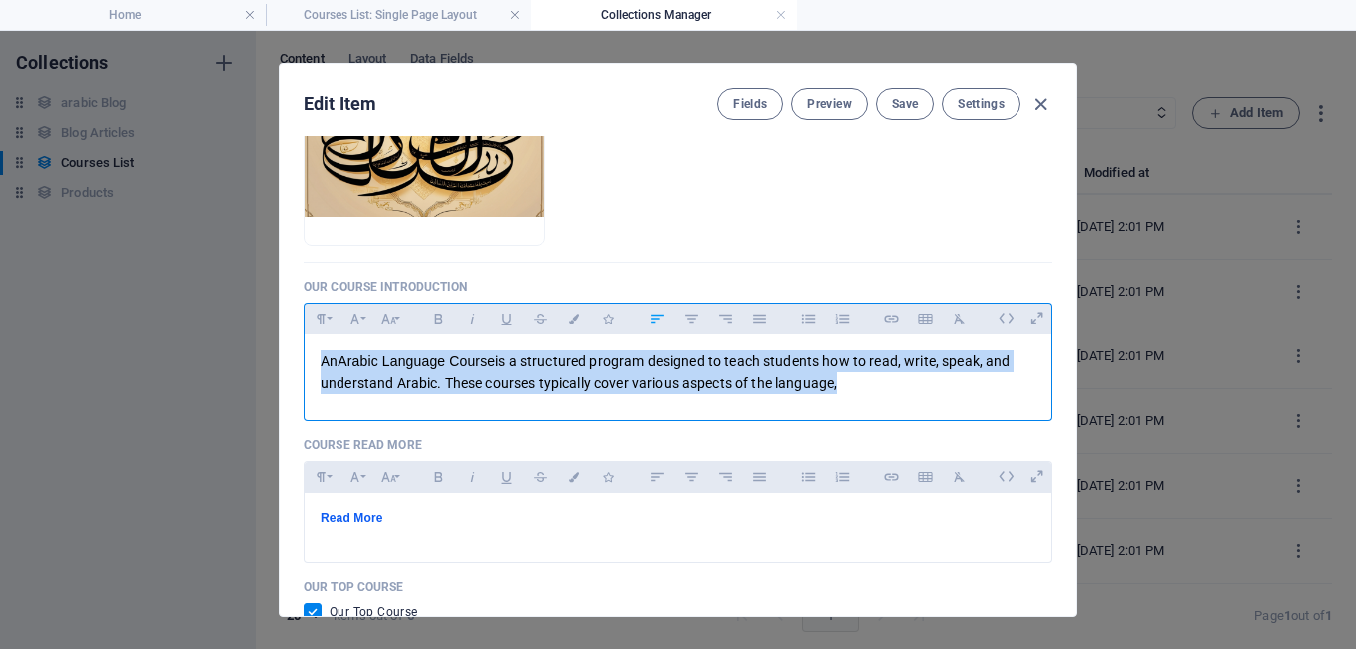
drag, startPoint x: 837, startPoint y: 389, endPoint x: 312, endPoint y: 350, distance: 526.8
click at [312, 350] on div "An Arabic Language Course is a structured program designed to teach students ho…" at bounding box center [678, 373] width 747 height 77
copy p "An Arabic Language Course is a structured program designed to teach students ho…"
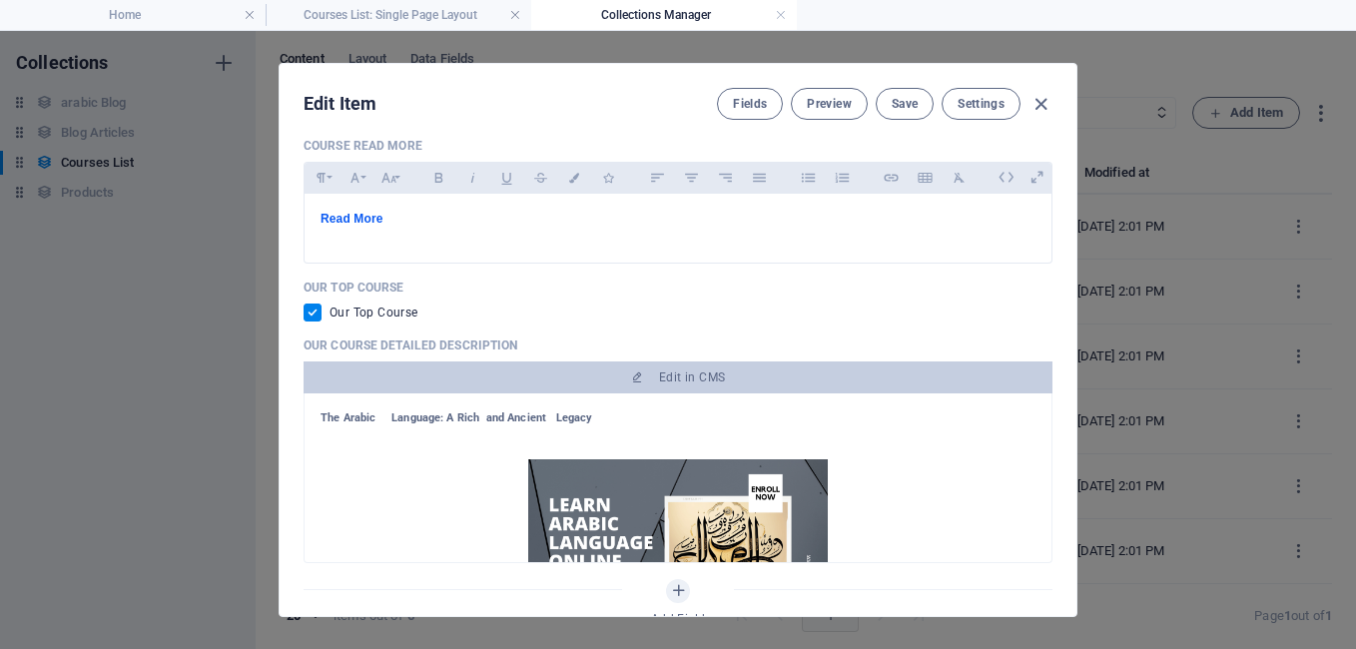
scroll to position [200, 0]
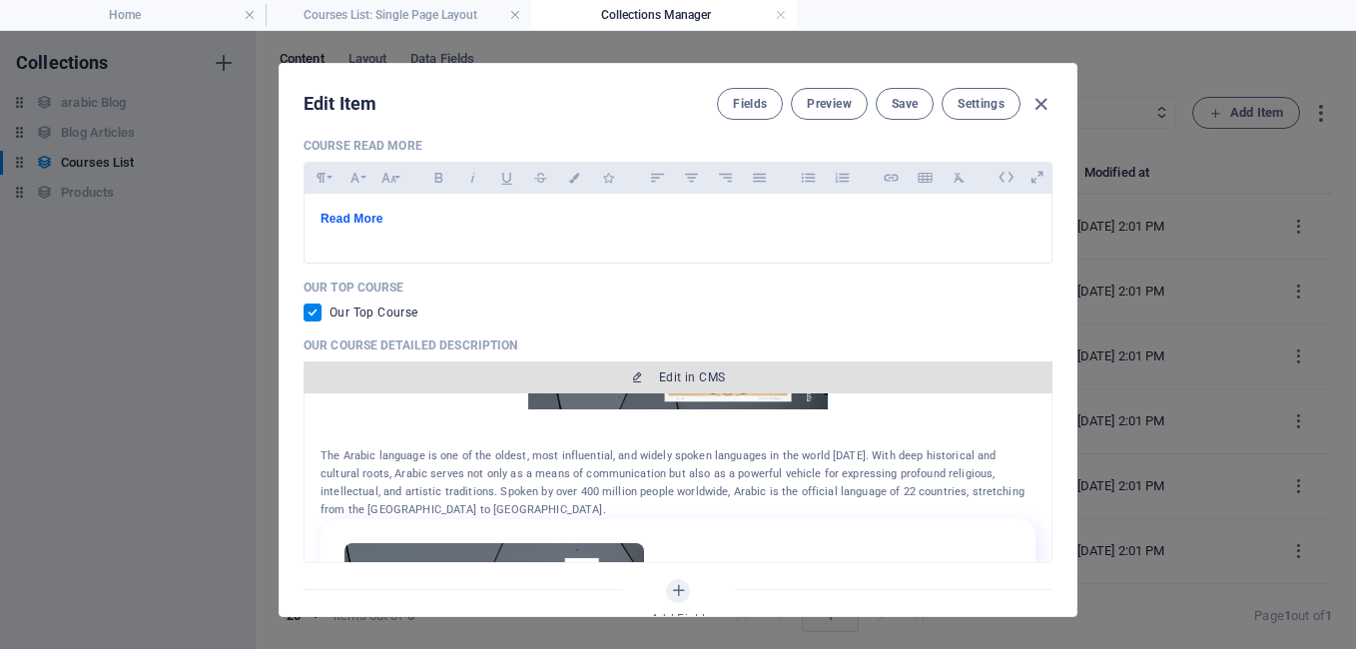
click at [637, 379] on icon "button" at bounding box center [637, 377] width 12 height 12
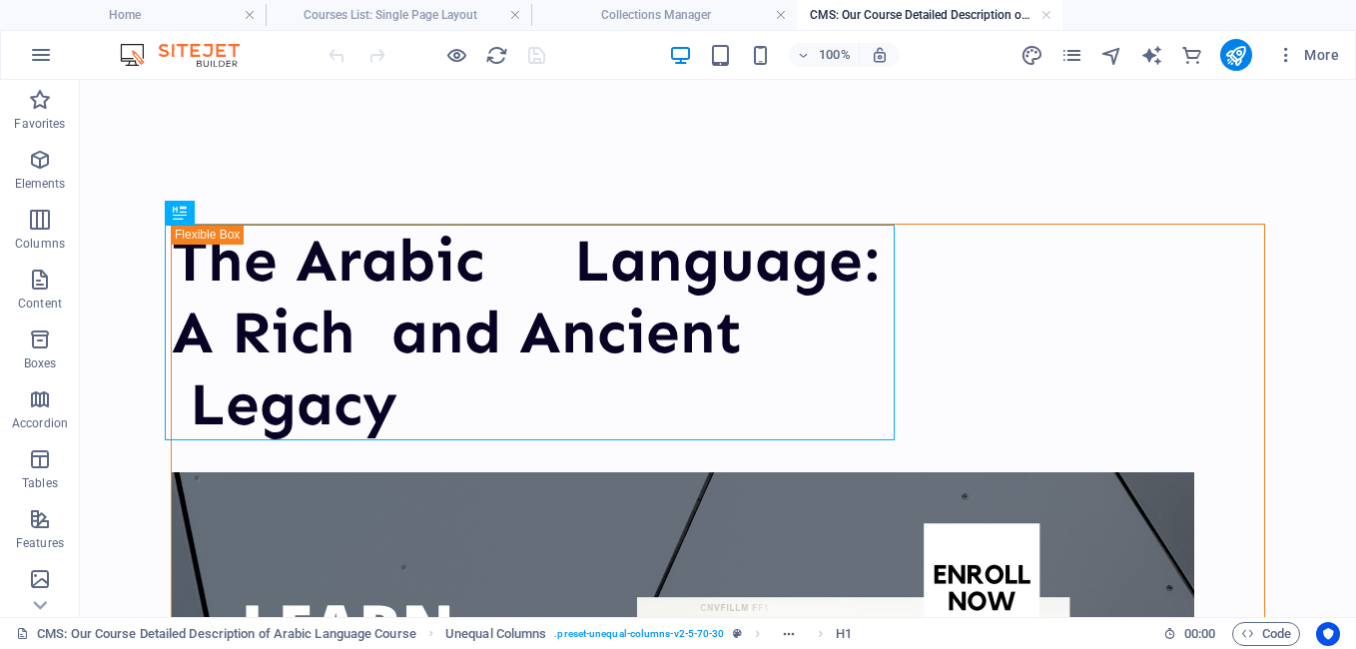
scroll to position [0, 0]
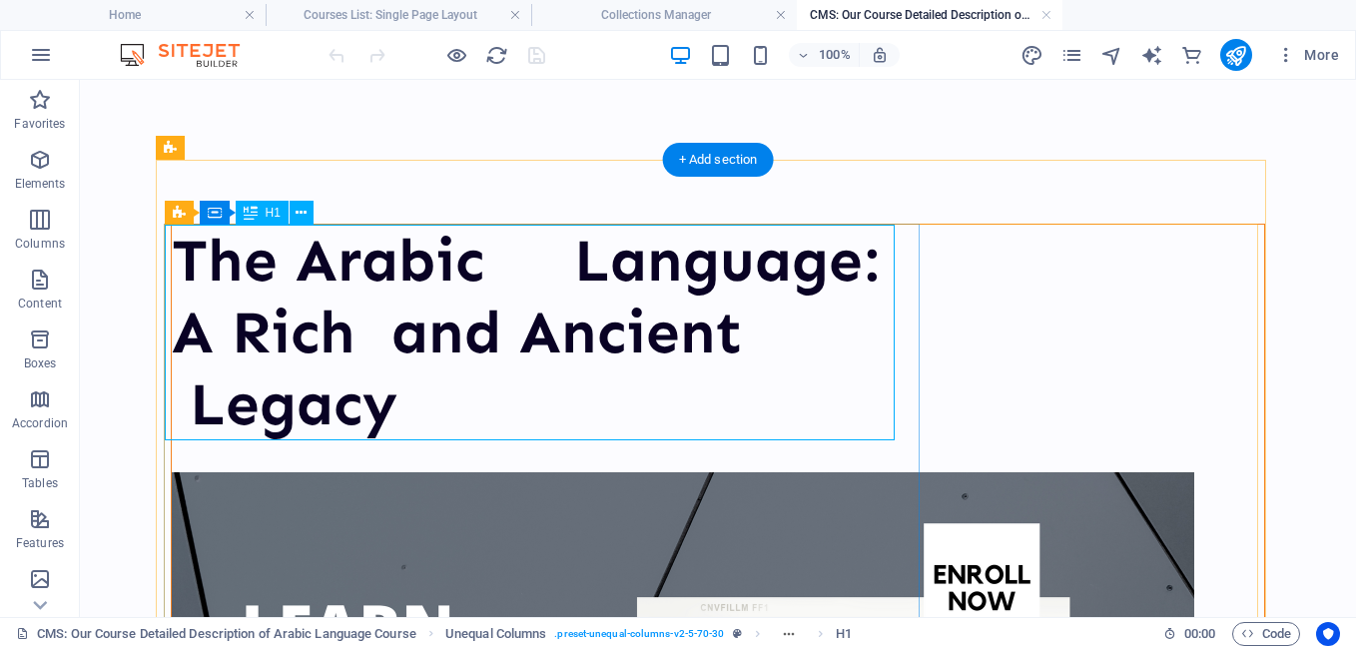
click at [344, 308] on div "The Arabic Language: A Rich and Ancient Legacy" at bounding box center [537, 333] width 731 height 216
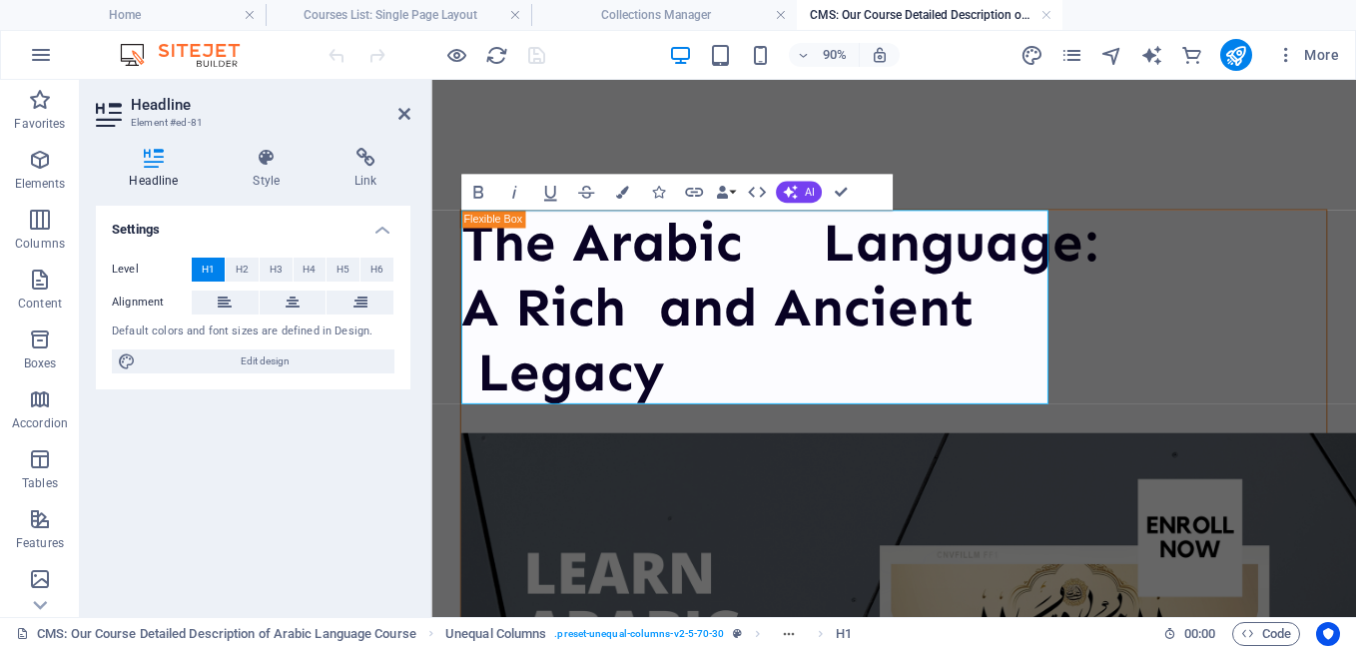
copy h1 "The Arabic Language: A Rich and Ancient Legacy"
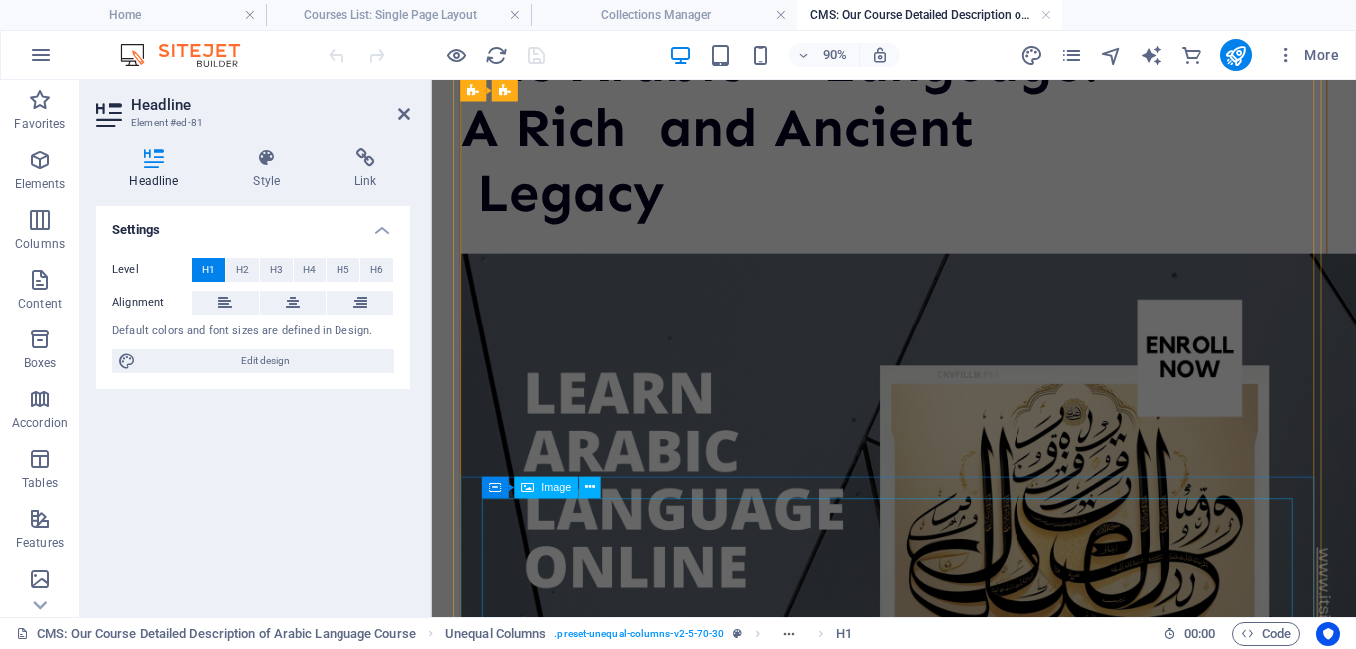
scroll to position [599, 0]
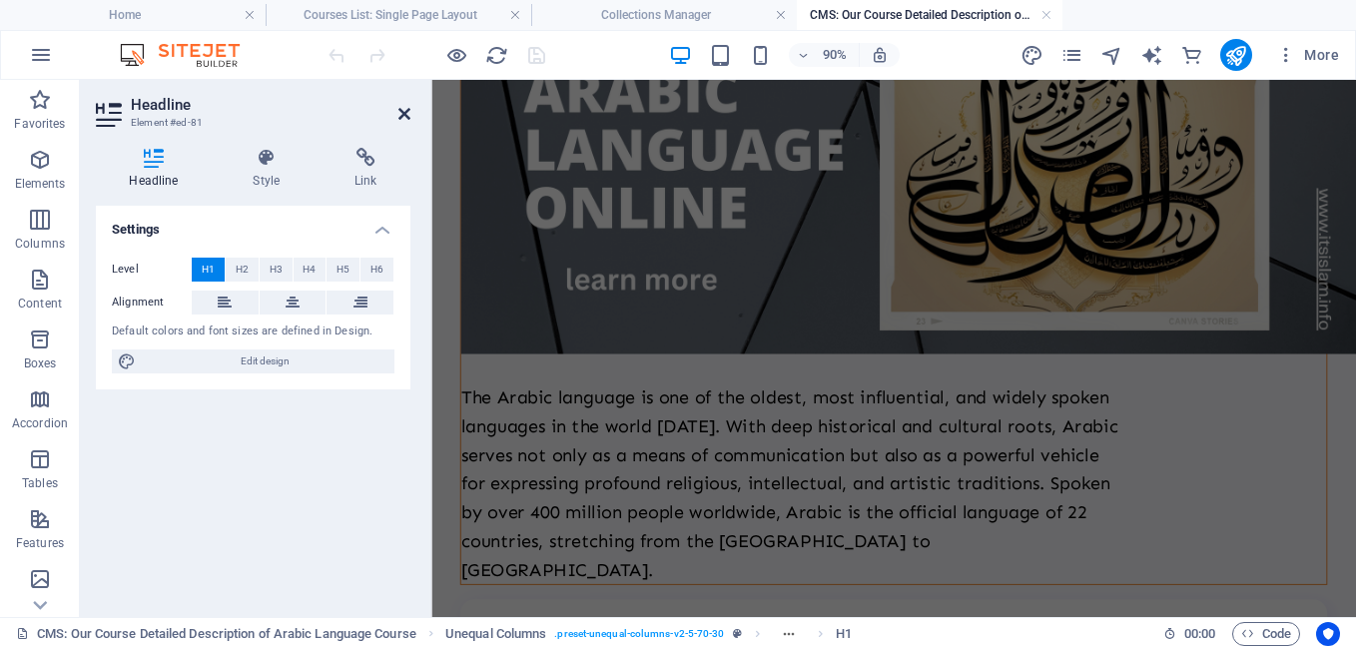
click at [405, 116] on icon at bounding box center [404, 114] width 12 height 16
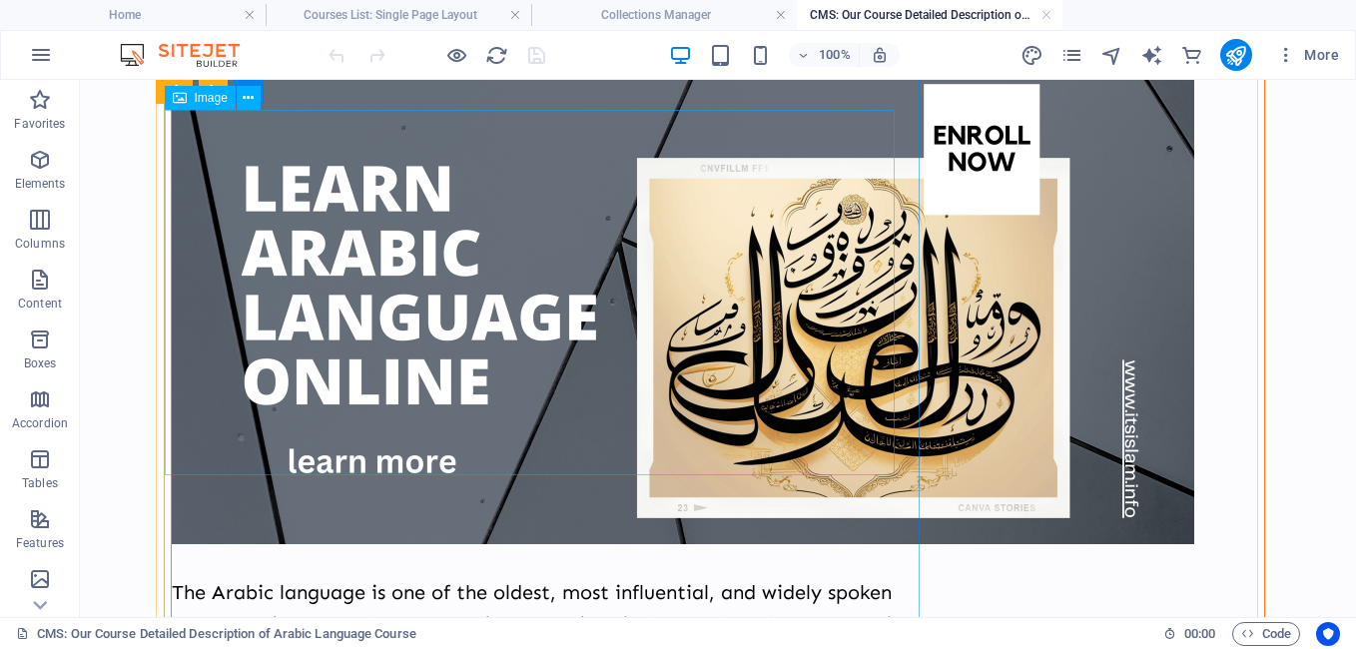
scroll to position [499, 0]
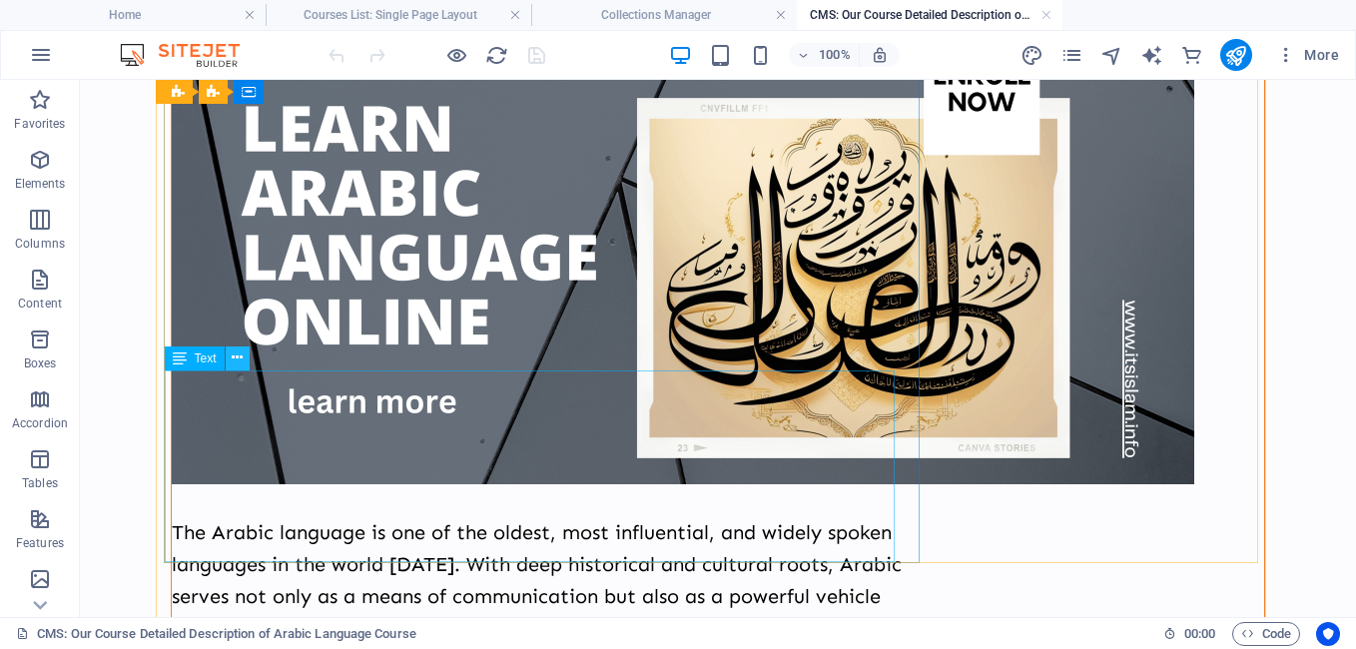
click at [237, 362] on icon at bounding box center [237, 358] width 11 height 21
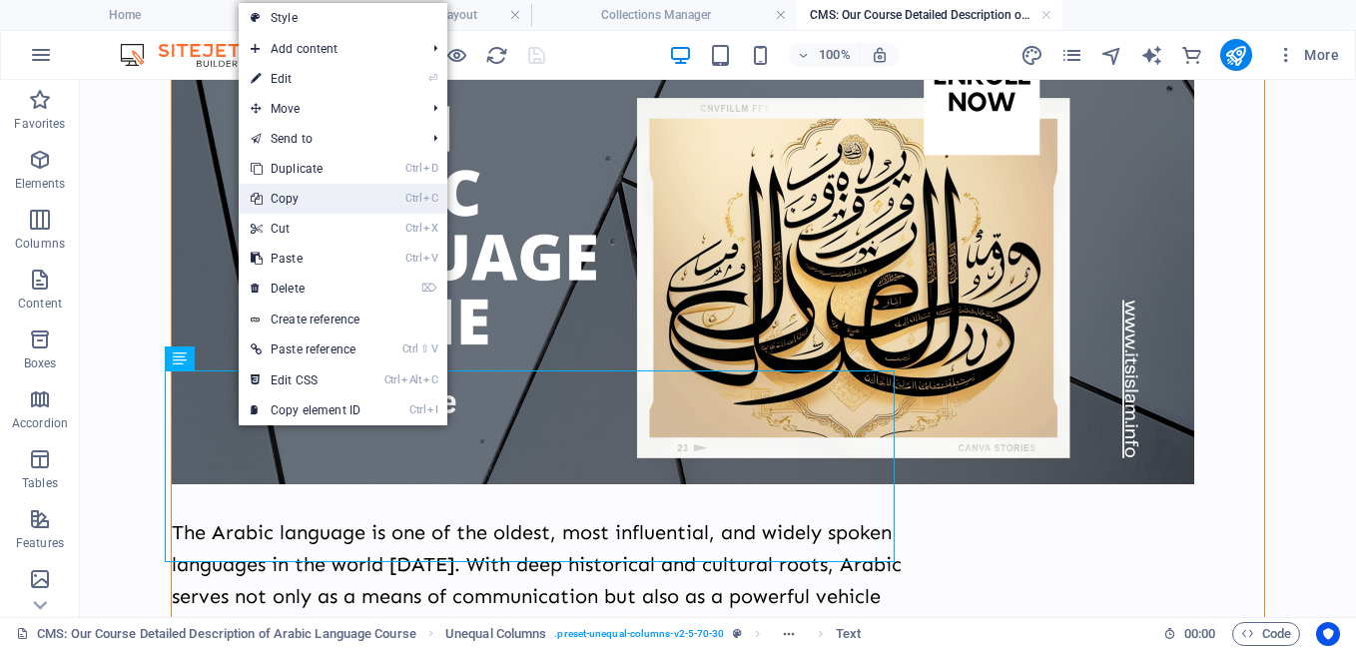
click at [308, 206] on link "Ctrl C Copy" at bounding box center [306, 199] width 134 height 30
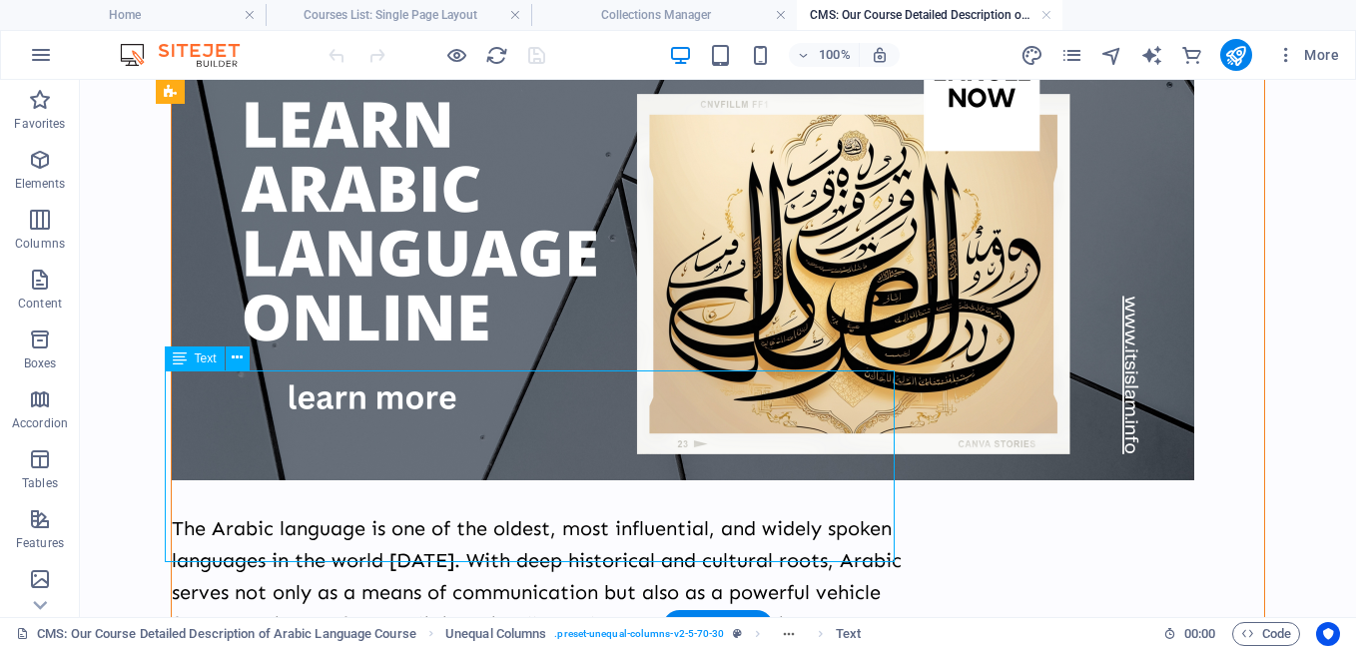
click at [713, 546] on div "The Arabic Language: A Rich and Ancient Legacy The Arabic language is one of th…" at bounding box center [718, 604] width 1110 height 1896
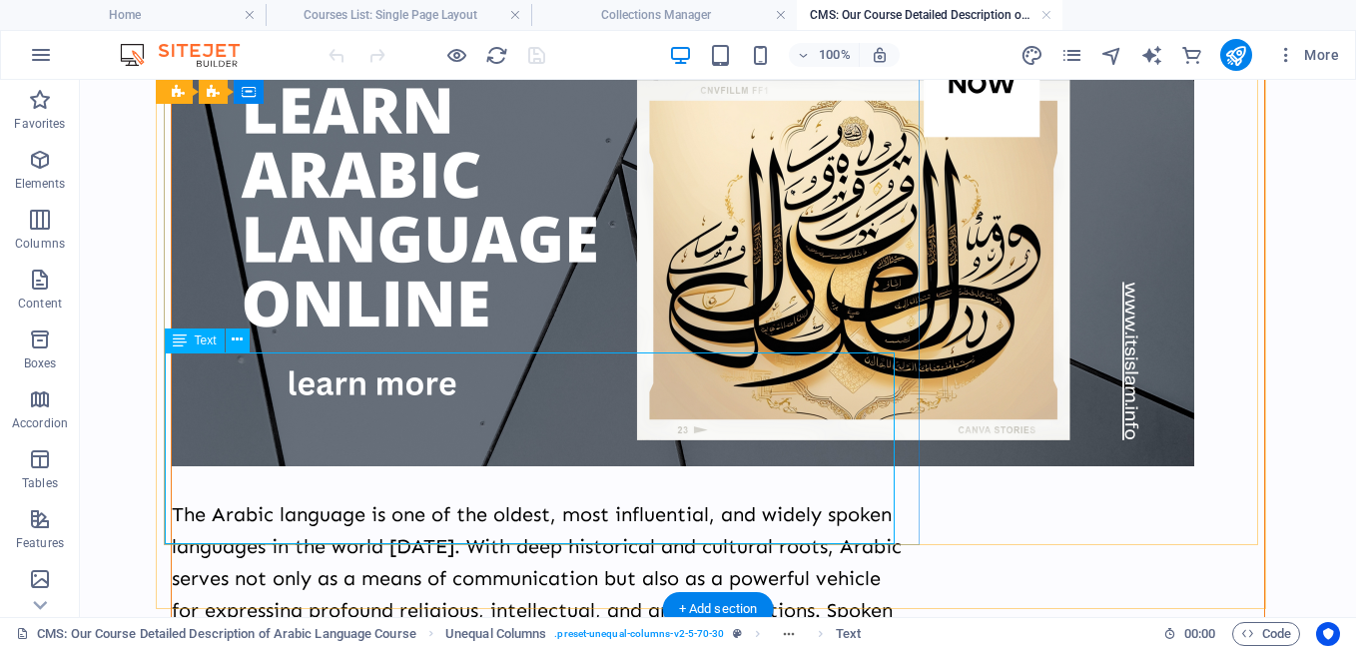
click at [715, 501] on div "The Arabic language is one of the oldest, most influential, and widely spoken l…" at bounding box center [537, 610] width 731 height 224
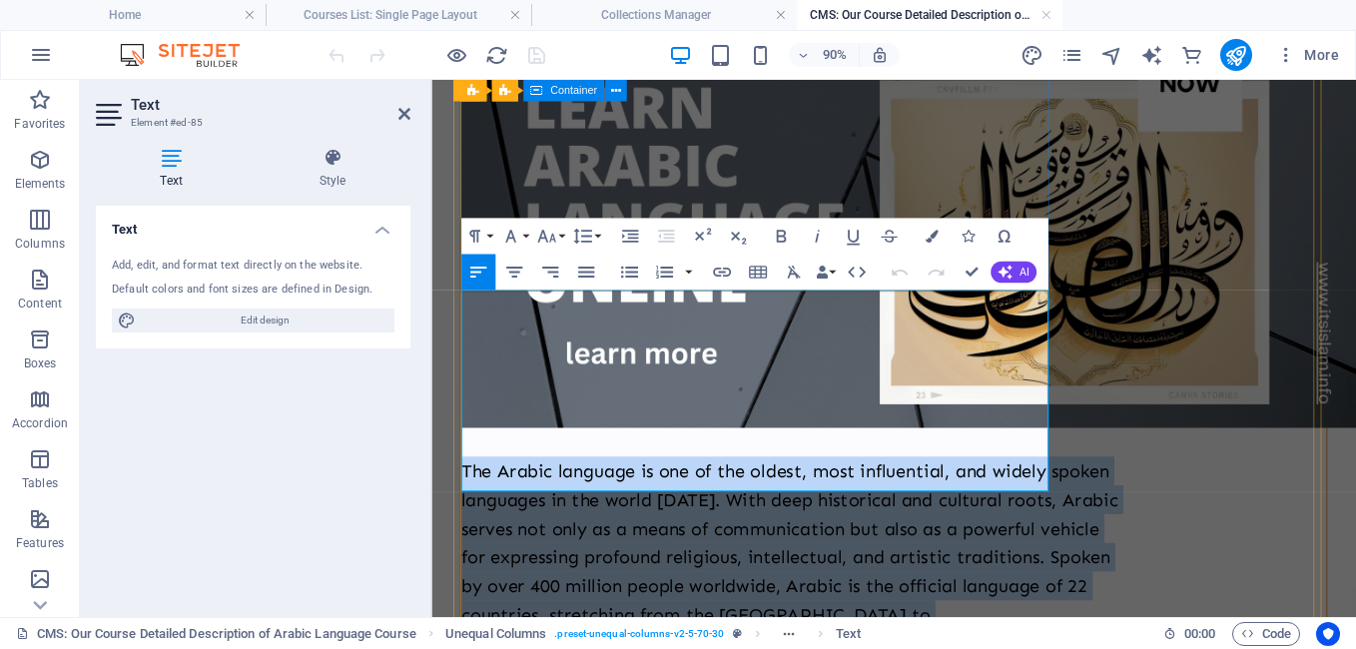
drag, startPoint x: 1059, startPoint y: 518, endPoint x: 460, endPoint y: 334, distance: 627.0
click at [460, 334] on div "The Arabic Language: A Rich and Ancient Legacy The Arabic language is one of th…" at bounding box center [945, 591] width 980 height 1896
copy p "The Arabic language is one of the oldest, most influential, and widely spoken l…"
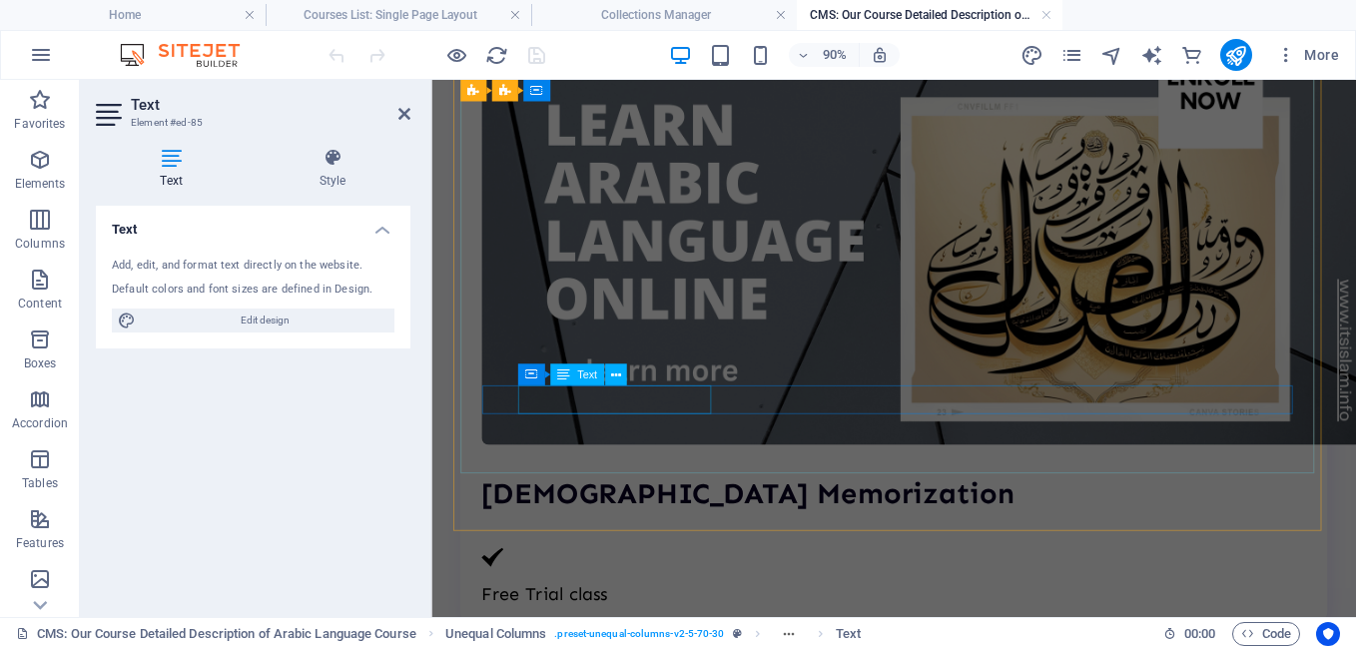
scroll to position [1316, 0]
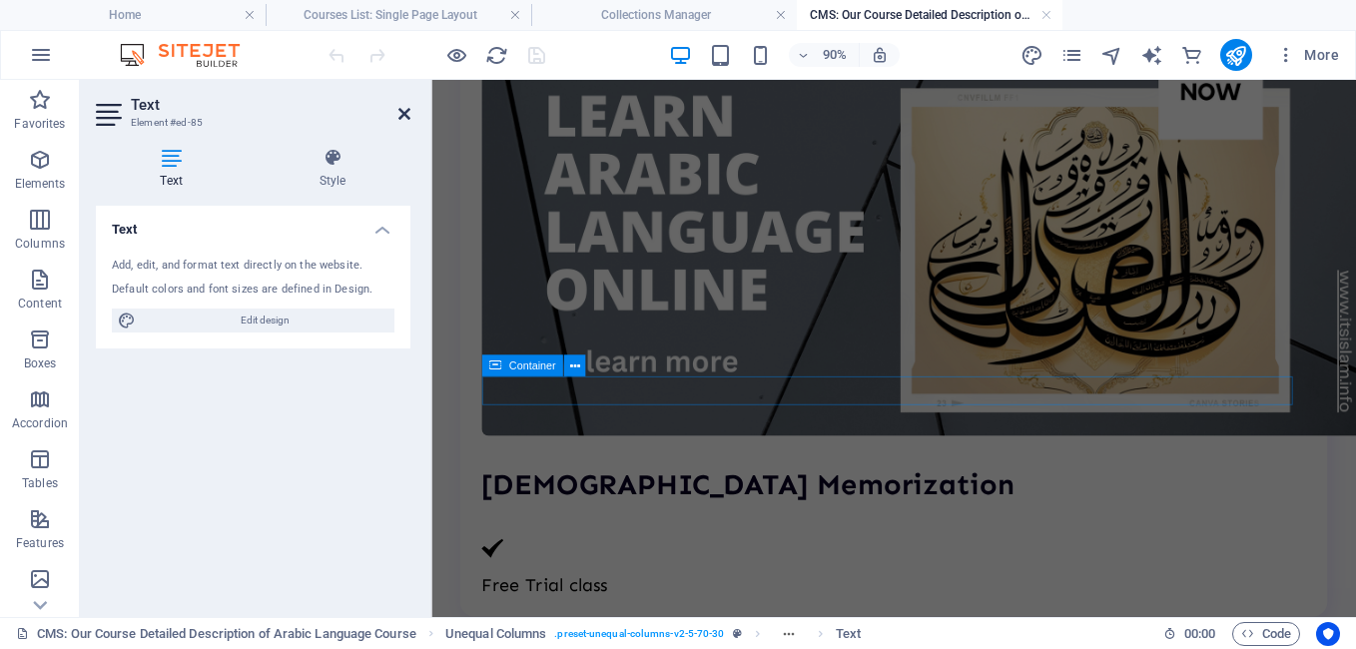
click at [407, 117] on icon at bounding box center [404, 114] width 12 height 16
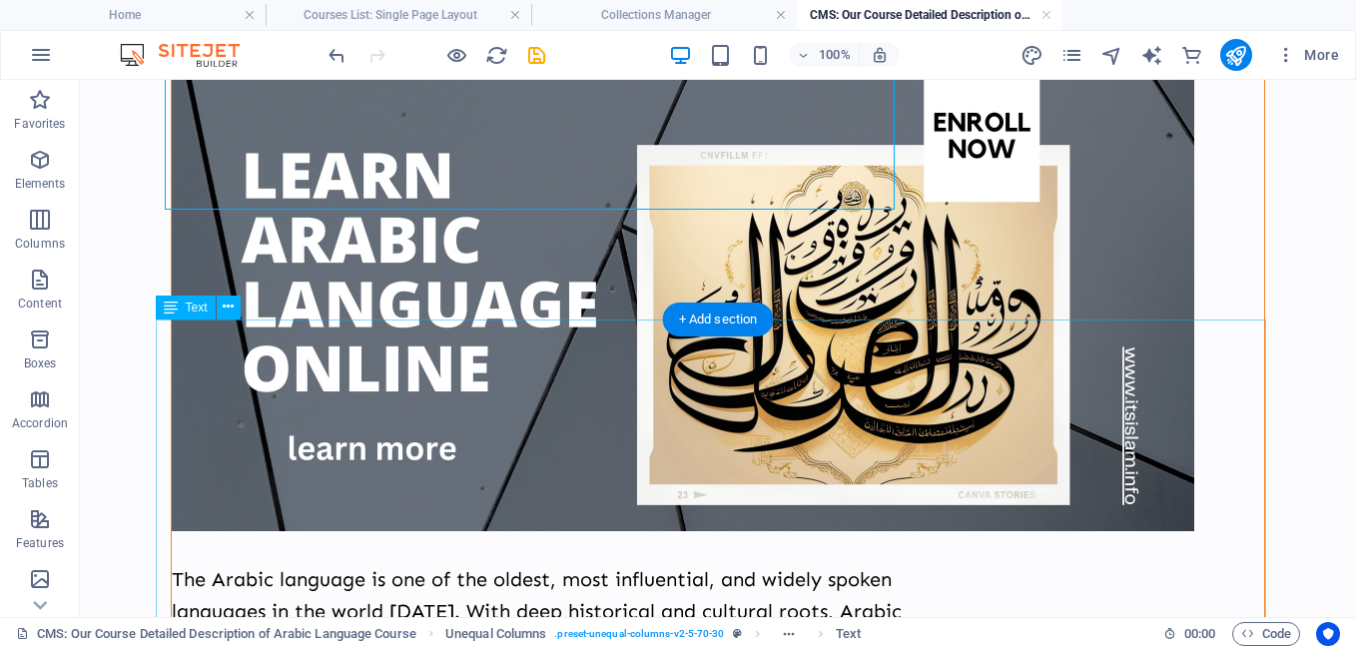
scroll to position [852, 0]
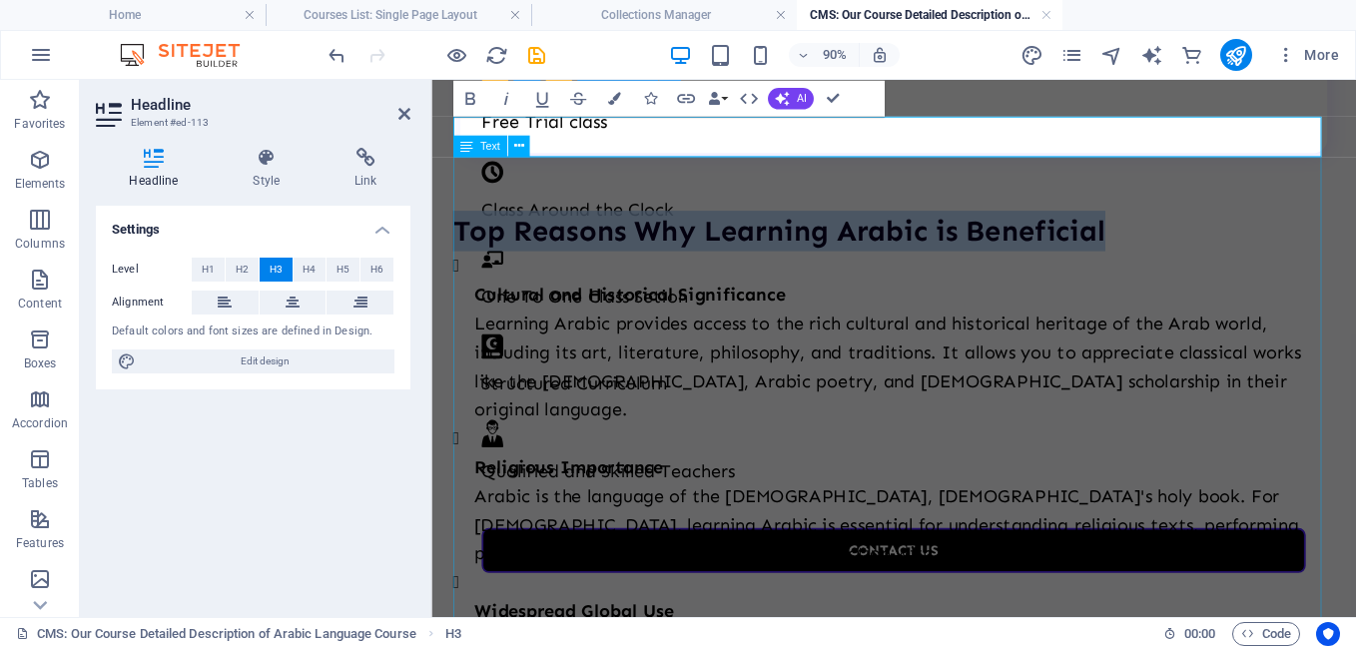
scroll to position [1731, 0]
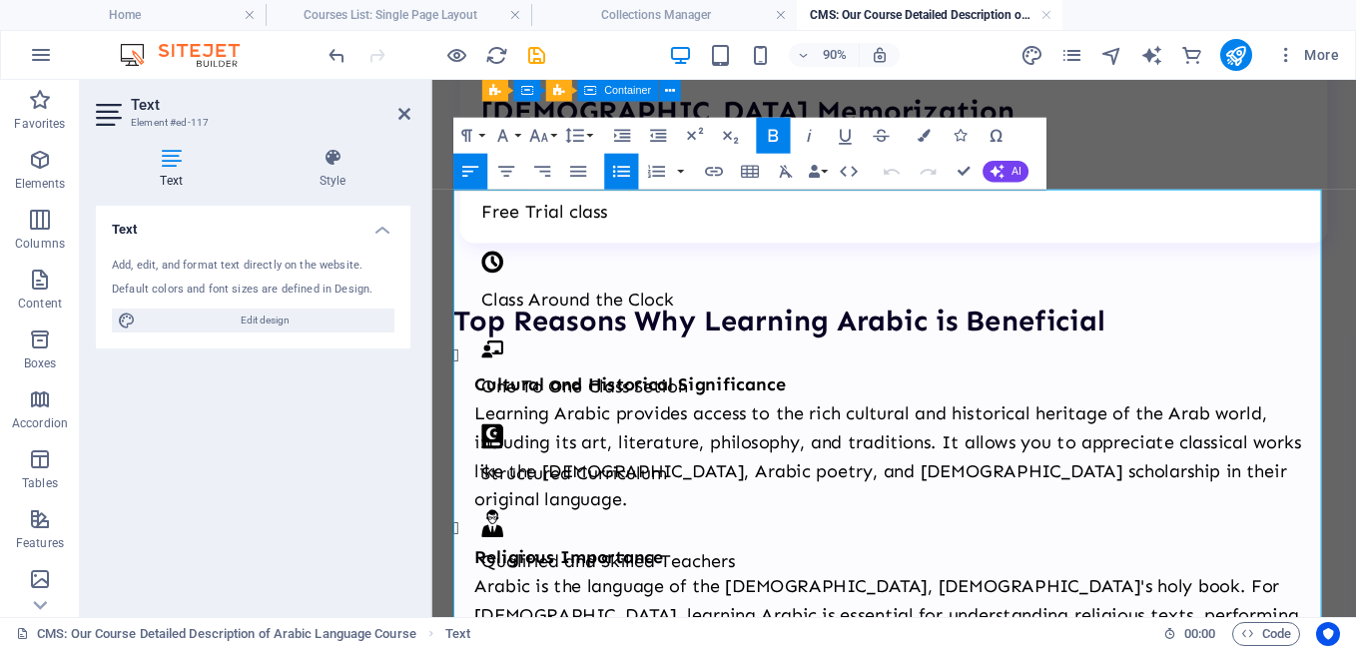
copy ul "Cultural and Historical Significance Learning Arabic provides access to the ric…"
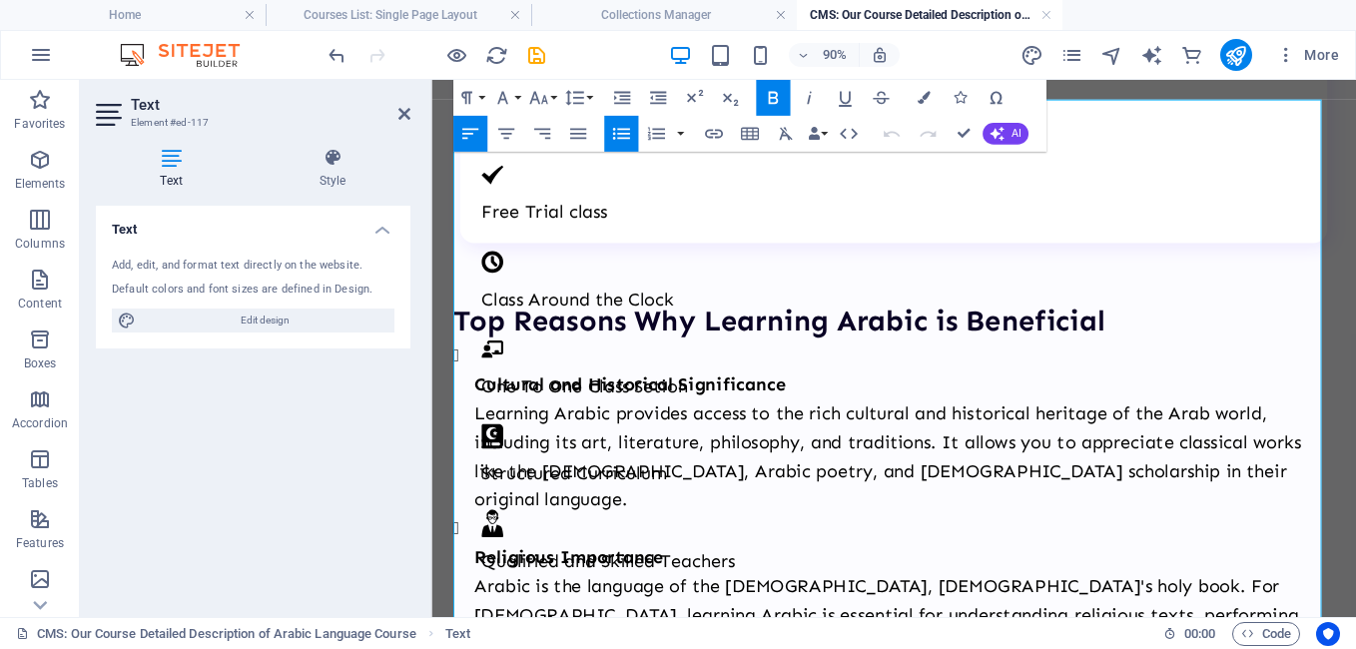
scroll to position [1830, 0]
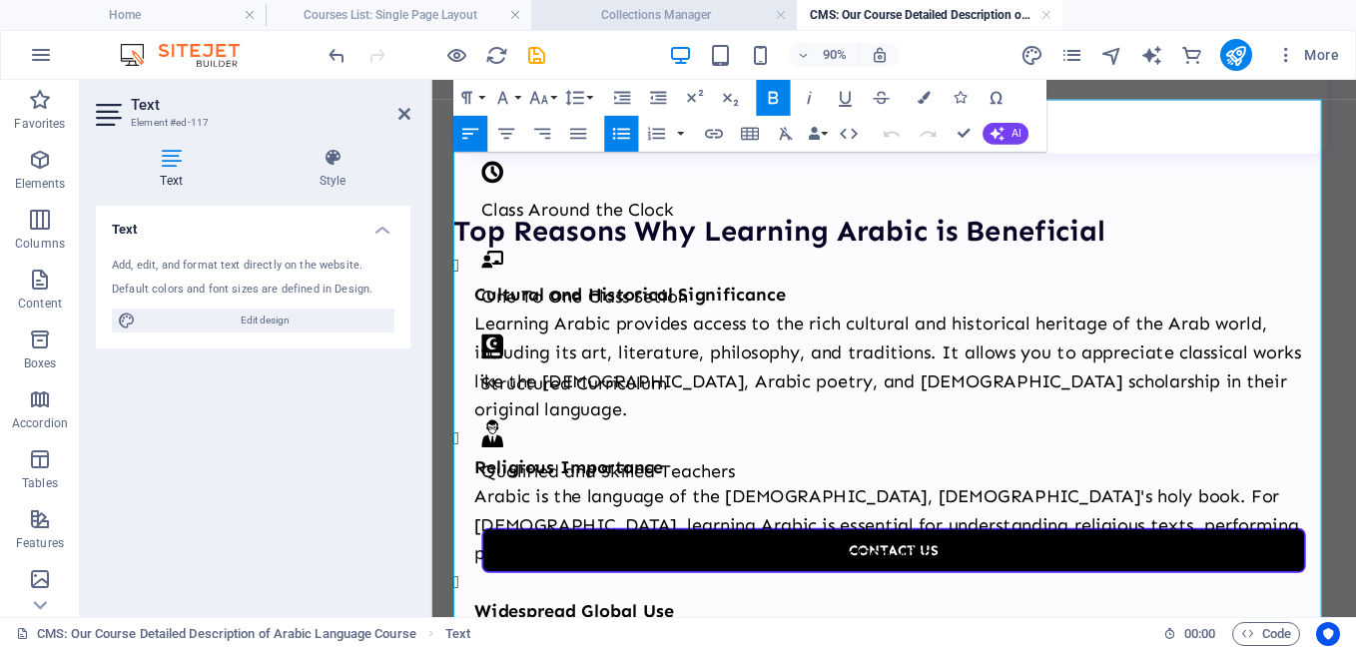
click at [694, 12] on h4 "Collections Manager" at bounding box center [664, 15] width 266 height 22
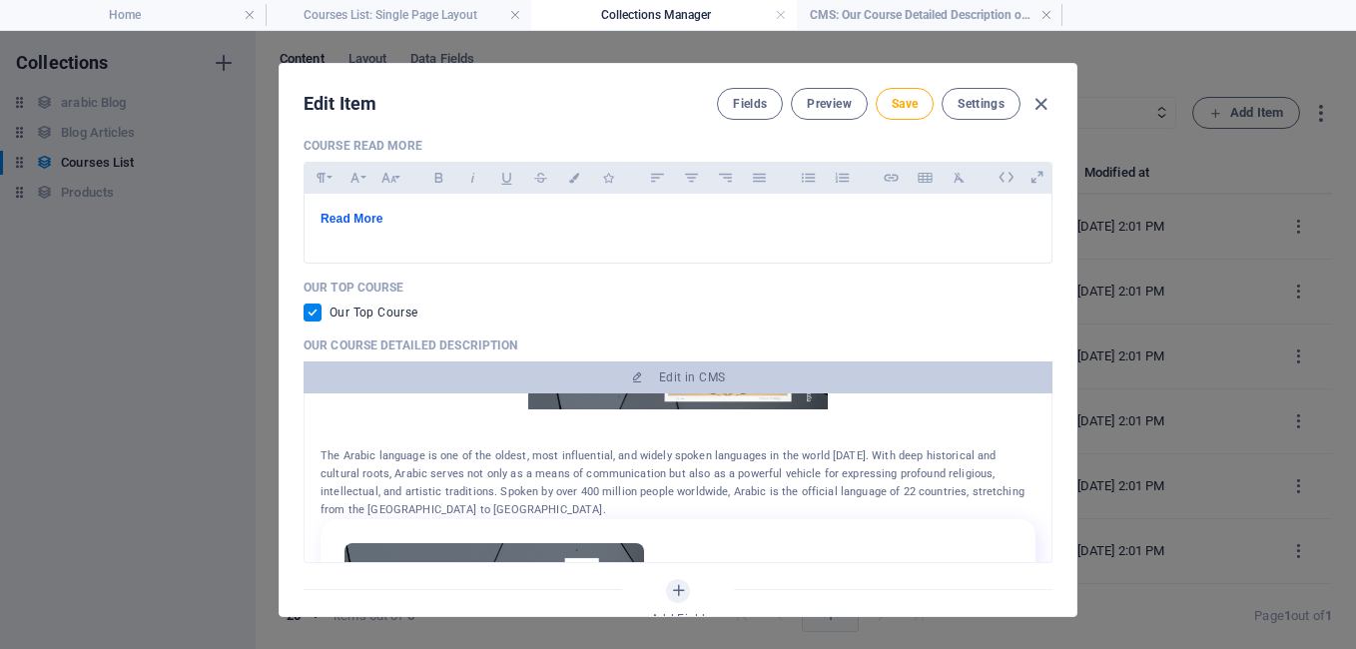
scroll to position [0, 0]
click at [861, 7] on h4 "CMS: Our Course Detailed Description of Arabic Language Course" at bounding box center [930, 15] width 266 height 22
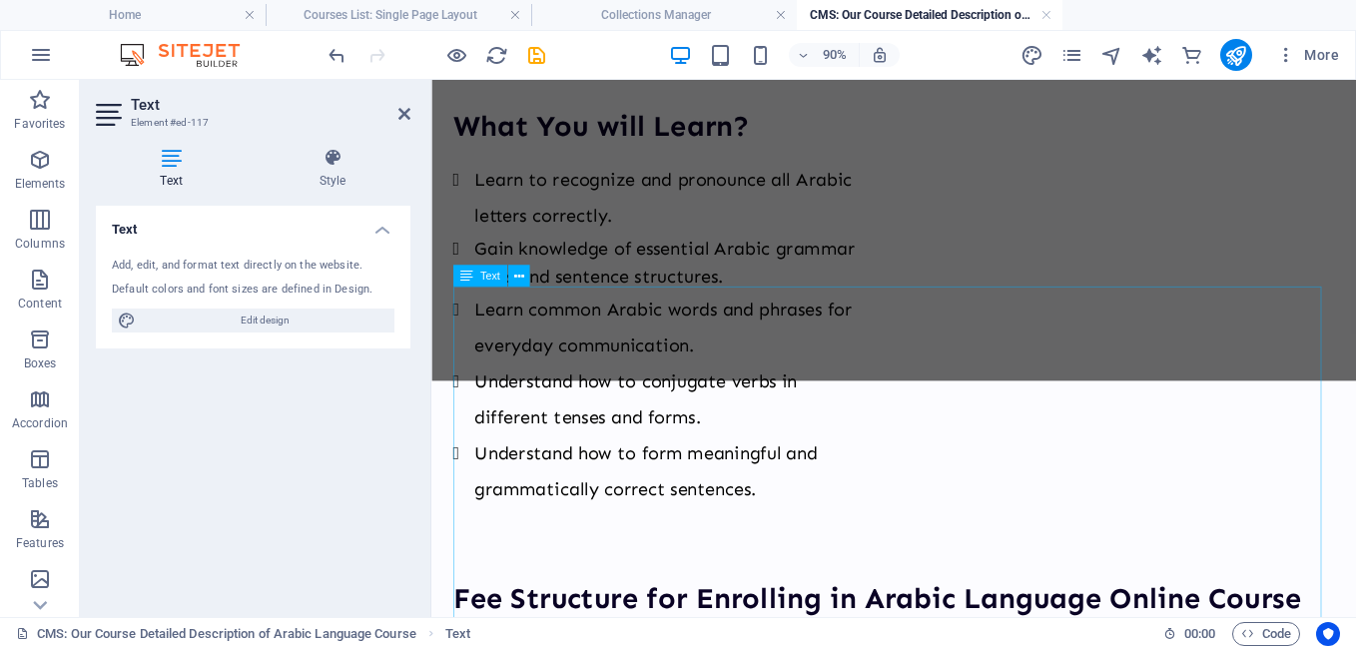
scroll to position [13181, 0]
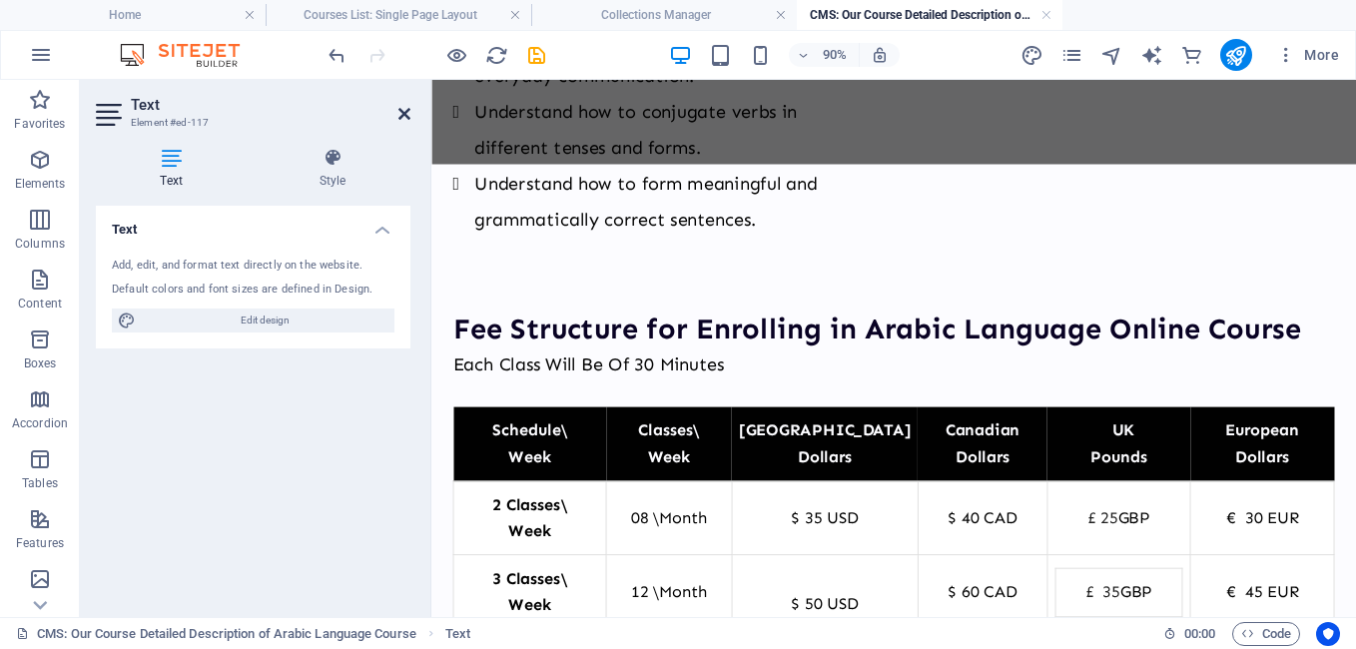
click at [400, 117] on icon at bounding box center [404, 114] width 12 height 16
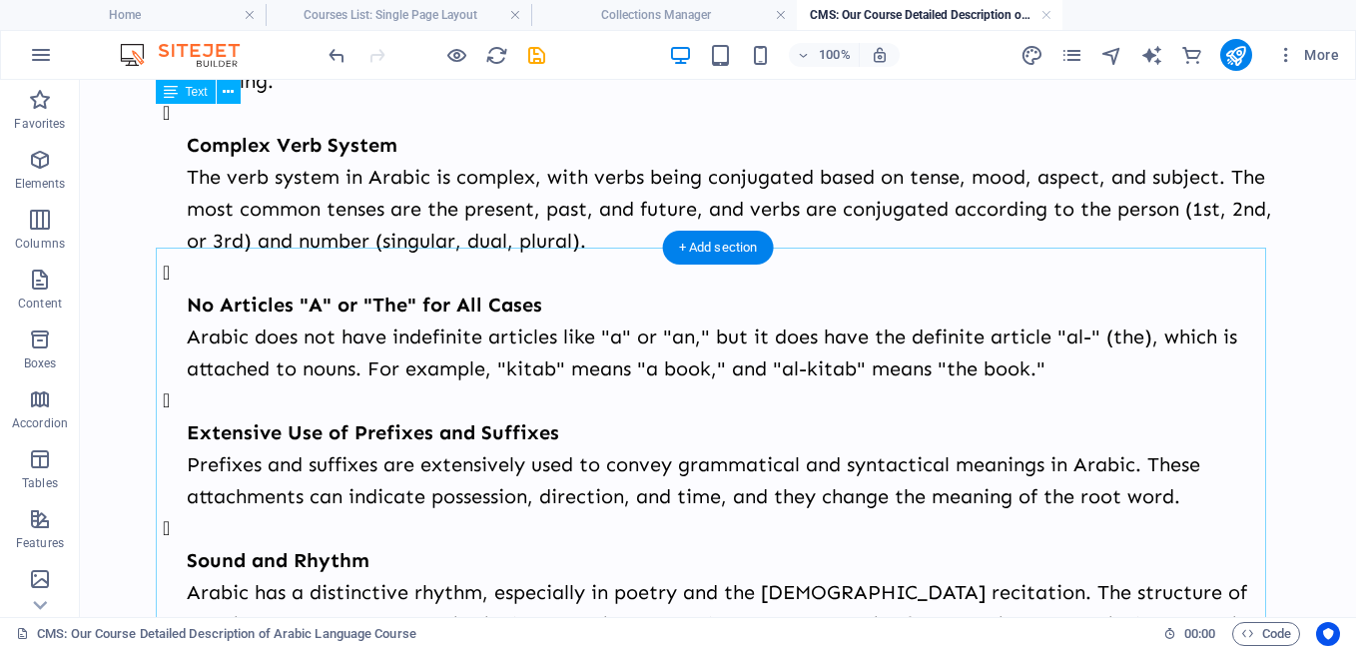
scroll to position [4889, 0]
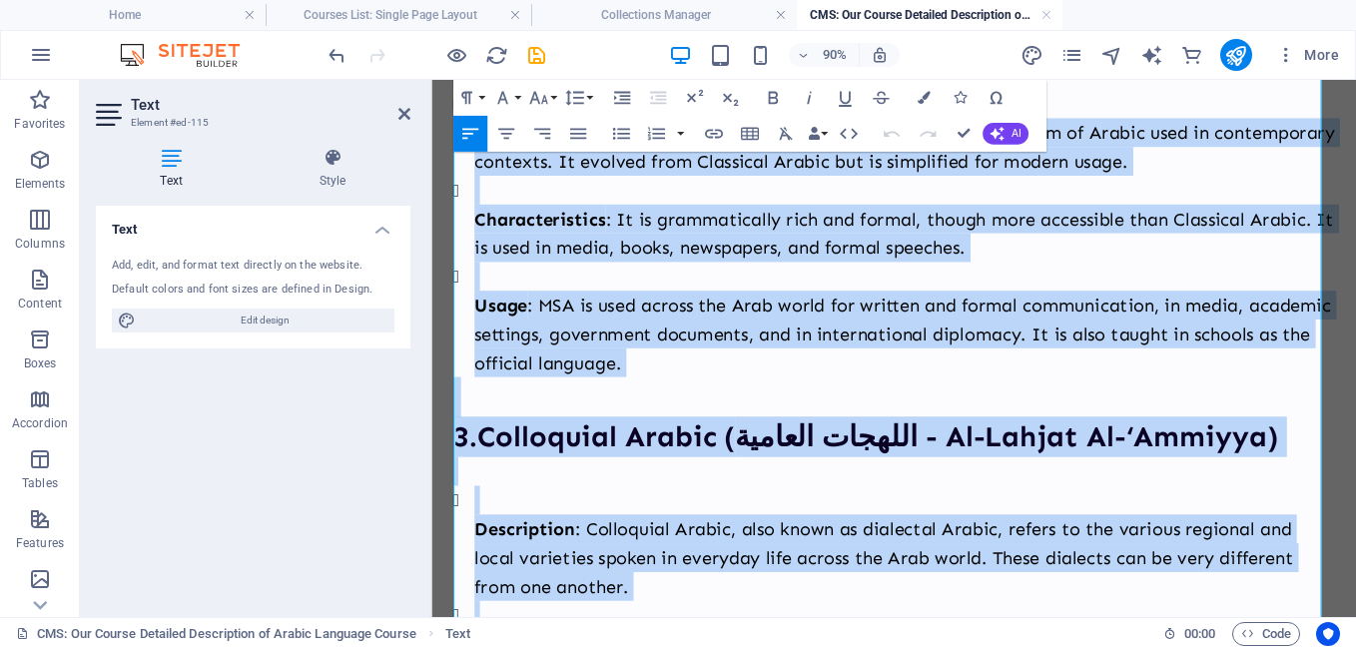
scroll to position [7040, 0]
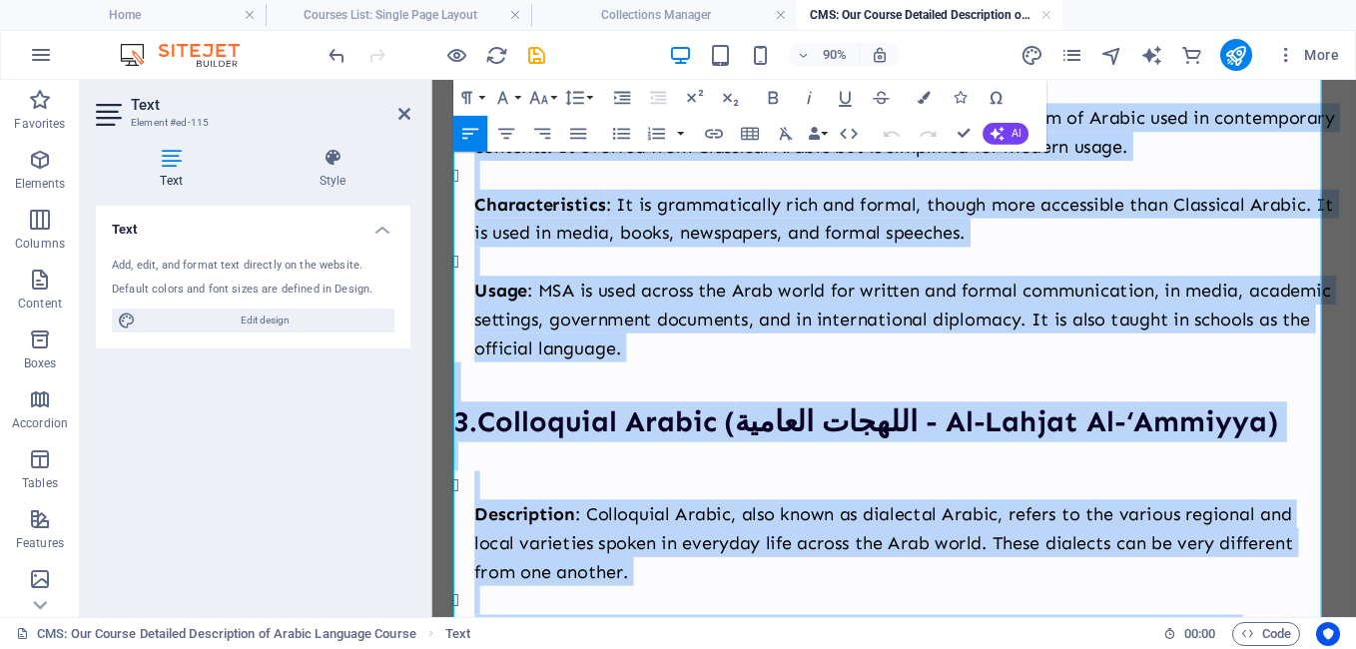
drag, startPoint x: 460, startPoint y: 352, endPoint x: 1395, endPoint y: 406, distance: 936.3
copy div "6. Loremipsu Dolors (ametco adipis - El-Seddo) Eiusmodtemp : Incididun Utlabo e…"
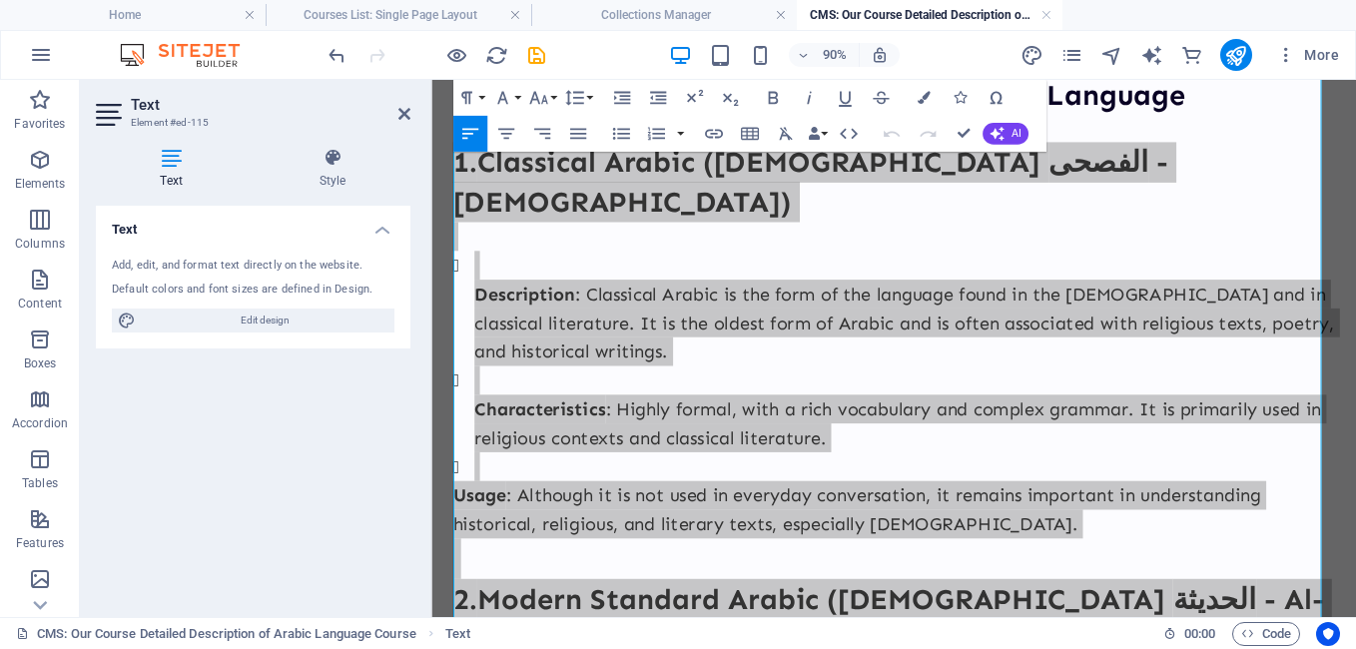
scroll to position [6341, 0]
